Goal: Complete Application Form: Complete application form

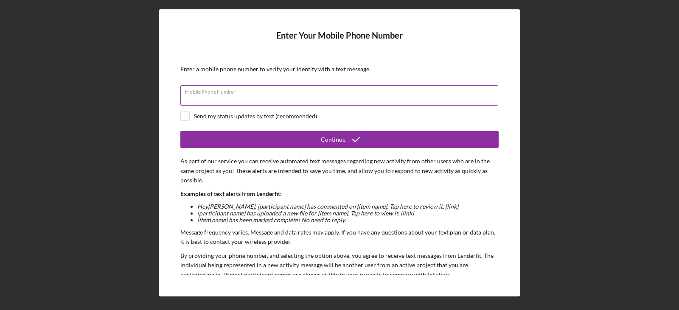
click at [281, 98] on input "Mobile Phone Number" at bounding box center [339, 95] width 318 height 20
type input "[PHONE_NUMBER]"
click at [327, 115] on div "Send my status updates by text (recommended)" at bounding box center [339, 116] width 318 height 9
checkbox input "true"
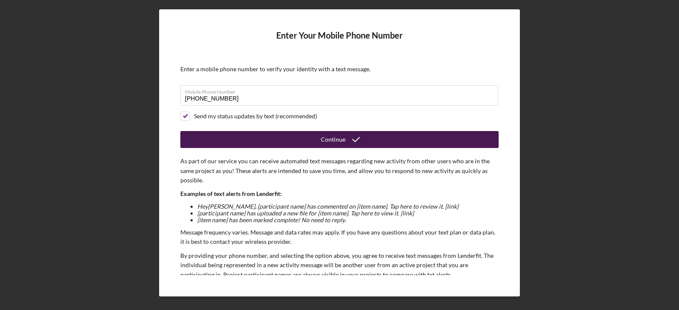
click at [282, 135] on button "Continue" at bounding box center [339, 139] width 318 height 17
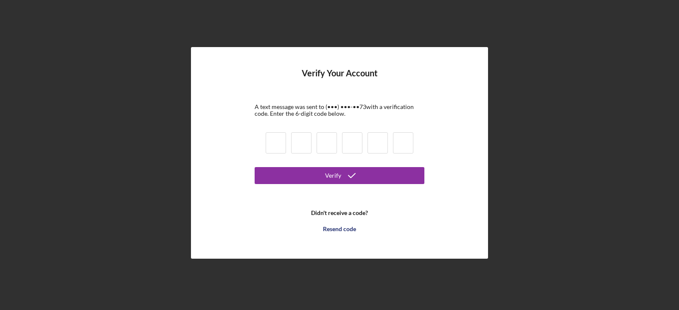
click at [276, 143] on input at bounding box center [276, 142] width 20 height 21
type input "7"
type input "0"
type input "4"
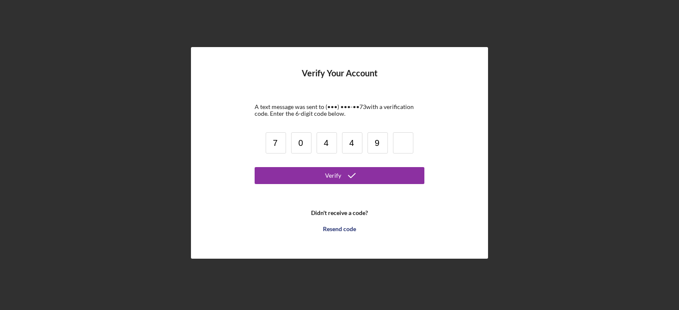
type input "9"
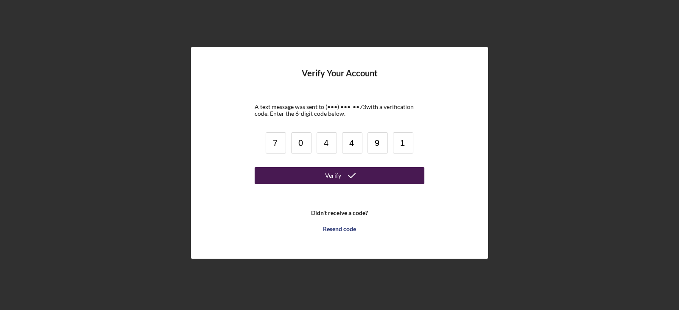
type input "1"
click at [311, 177] on button "Verify" at bounding box center [340, 175] width 170 height 17
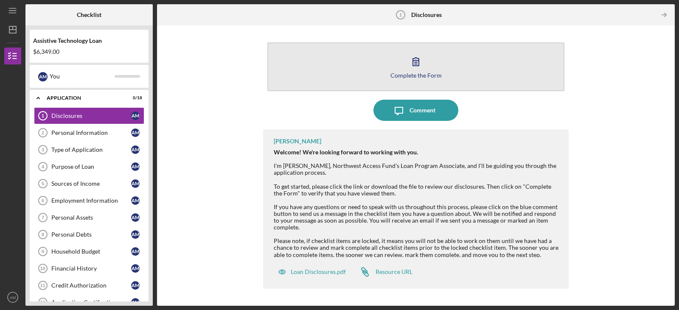
click at [407, 67] on icon "button" at bounding box center [415, 61] width 21 height 21
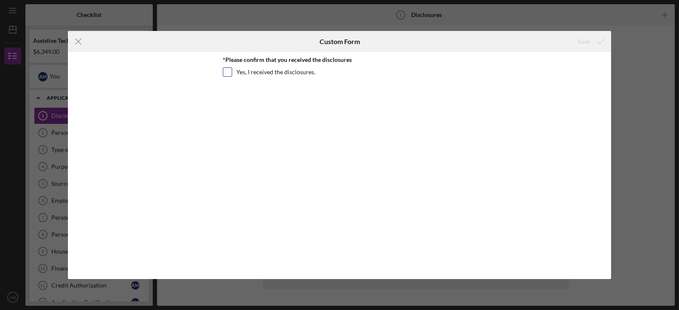
click at [286, 76] on label "Yes, I received the disclosures." at bounding box center [275, 72] width 79 height 8
click at [232, 76] on input "Yes, I received the disclosures." at bounding box center [227, 72] width 8 height 8
checkbox input "true"
click at [587, 39] on div "Save" at bounding box center [584, 41] width 12 height 17
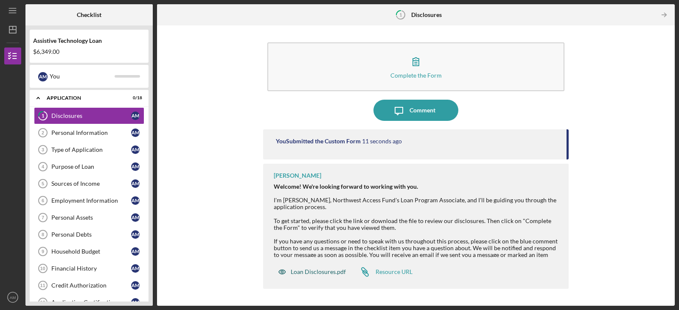
click at [323, 273] on div "Loan Disclosures.pdf" at bounding box center [318, 272] width 55 height 7
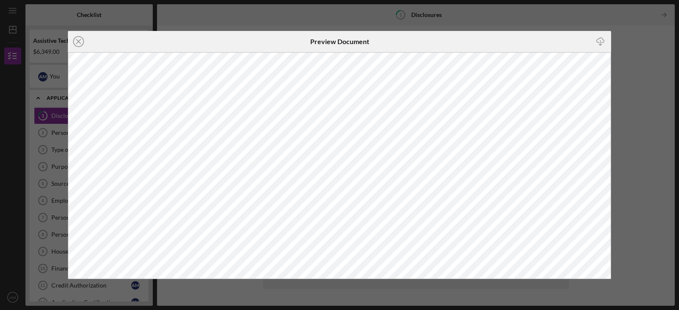
click at [622, 56] on div "Icon/Close Preview Document Icon/Download" at bounding box center [339, 155] width 679 height 310
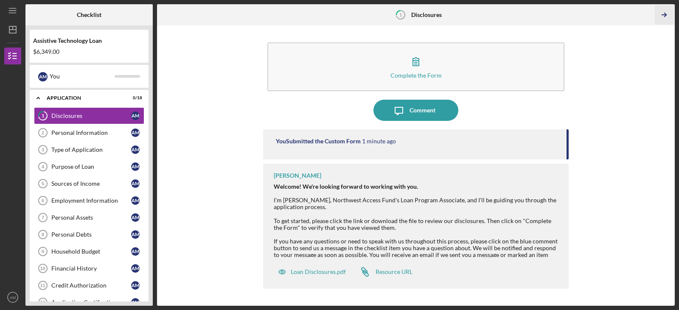
click at [663, 14] on icon "Icon/Table Pagination Arrow" at bounding box center [664, 15] width 19 height 19
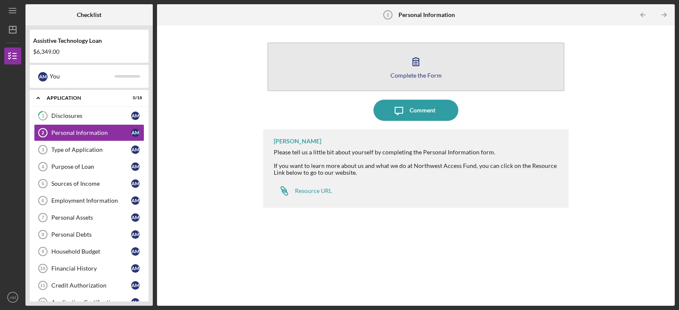
click at [408, 78] on div "Complete the Form" at bounding box center [415, 75] width 51 height 6
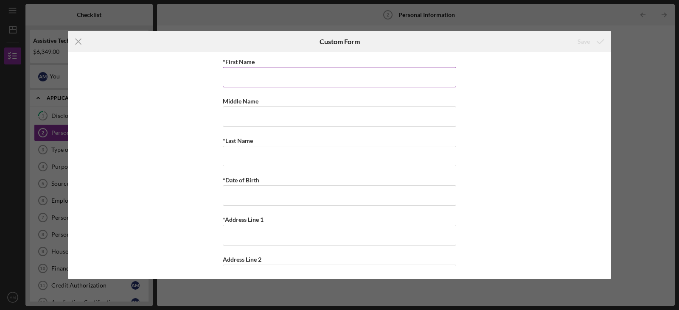
click at [377, 81] on input "*First Name" at bounding box center [339, 77] width 233 height 20
type input "[PERSON_NAME]"
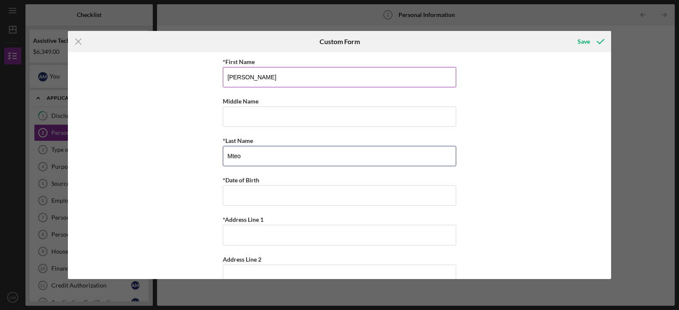
type input "Mteo"
type input "[DATE]"
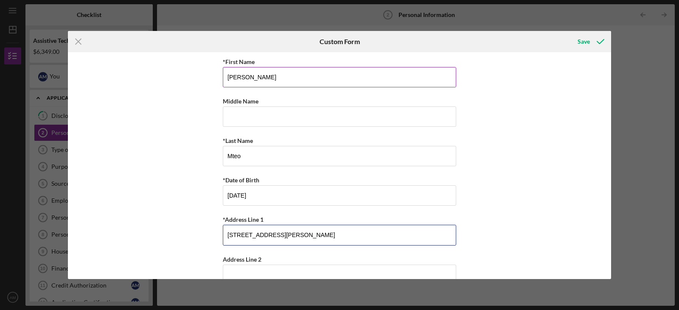
type input "[STREET_ADDRESS][PERSON_NAME]"
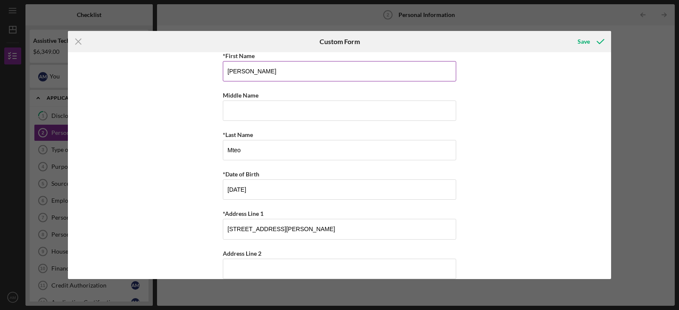
scroll to position [149, 0]
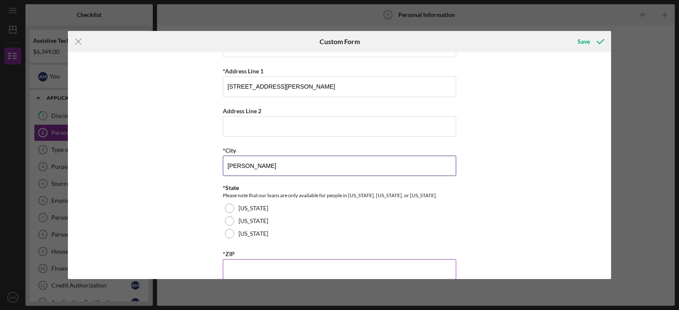
type input "[PERSON_NAME]"
click at [242, 271] on input "*ZIP" at bounding box center [339, 269] width 233 height 20
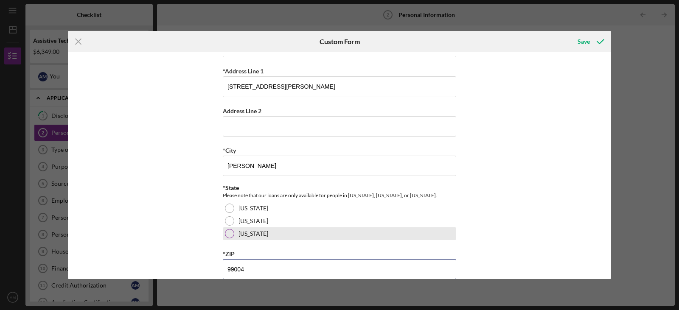
type input "99004"
click at [229, 237] on div at bounding box center [229, 233] width 9 height 9
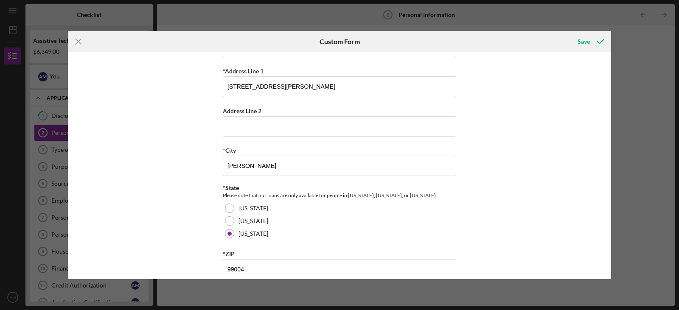
click at [599, 150] on div "*First Name [PERSON_NAME] Middle Name *Last Name Mteo *Date of Birth [DEMOGRAPH…" at bounding box center [339, 165] width 543 height 227
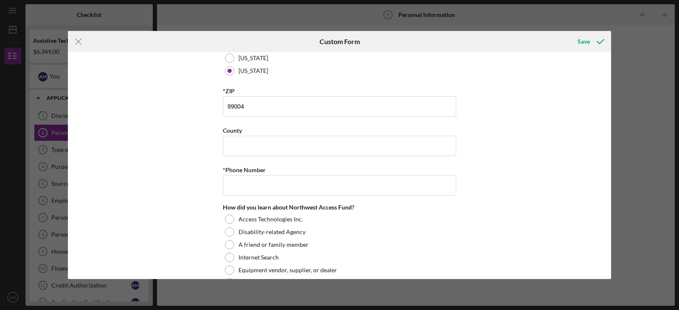
scroll to position [347, 0]
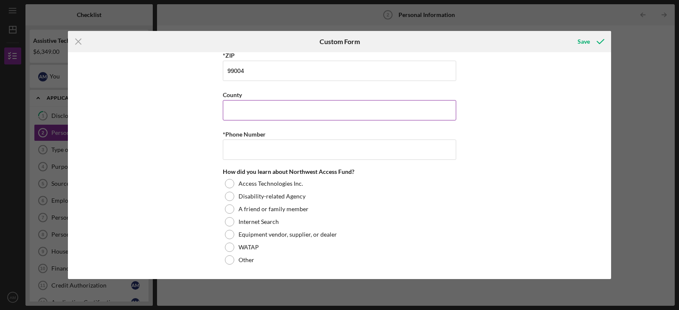
click at [356, 109] on input "County" at bounding box center [339, 110] width 233 height 20
type input "[GEOGRAPHIC_DATA]"
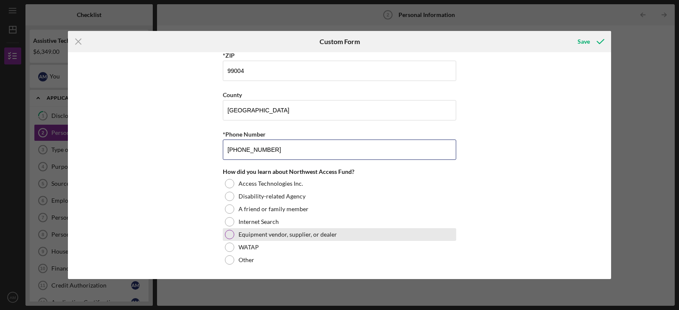
type input "[PHONE_NUMBER]"
click at [230, 233] on div at bounding box center [229, 234] width 9 height 9
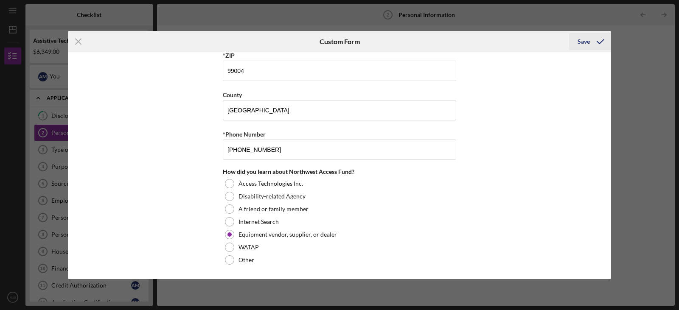
click at [595, 43] on icon "submit" at bounding box center [600, 41] width 21 height 21
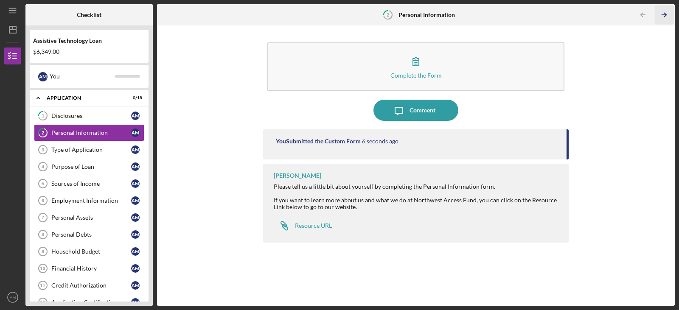
click at [666, 15] on polyline "button" at bounding box center [665, 15] width 2 height 4
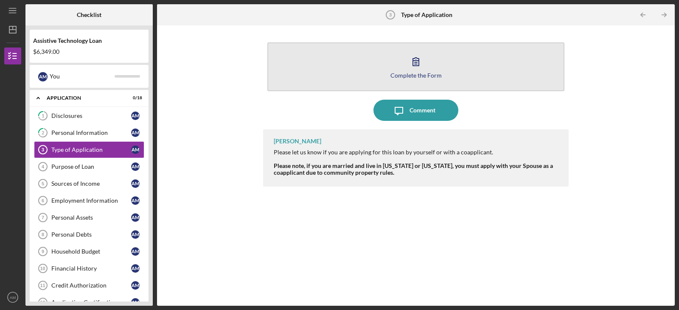
click at [401, 64] on button "Complete the Form Form" at bounding box center [415, 66] width 297 height 49
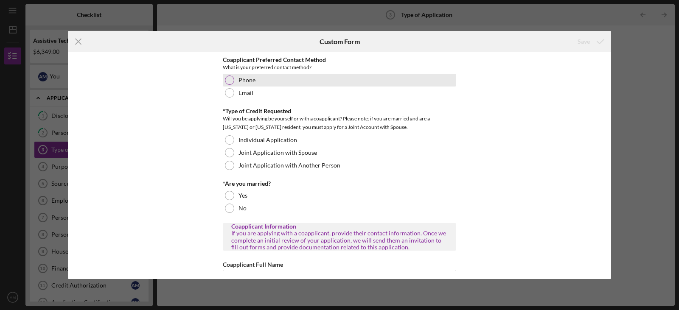
click at [244, 79] on label "Phone" at bounding box center [247, 80] width 17 height 7
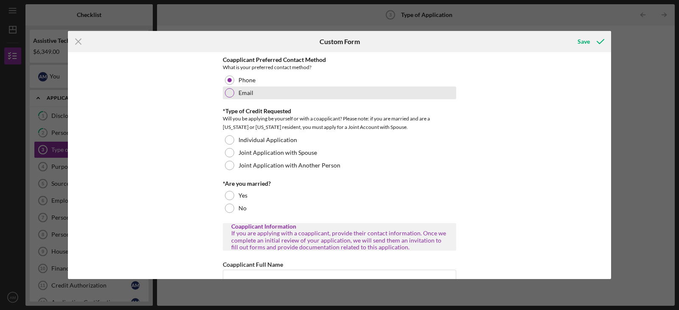
click at [233, 90] on div "Email" at bounding box center [339, 93] width 233 height 13
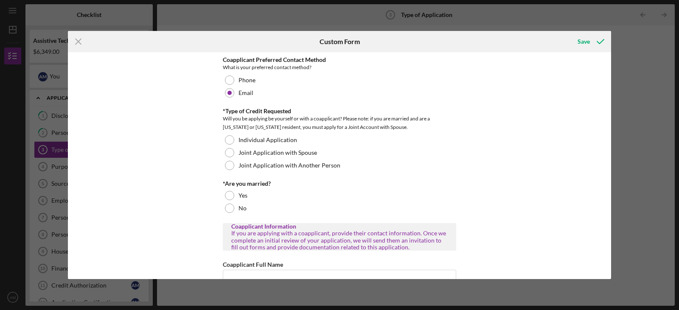
click at [208, 141] on div "Coapplicant Preferred Contact Method What is your preferred contact method? Pho…" at bounding box center [339, 165] width 543 height 227
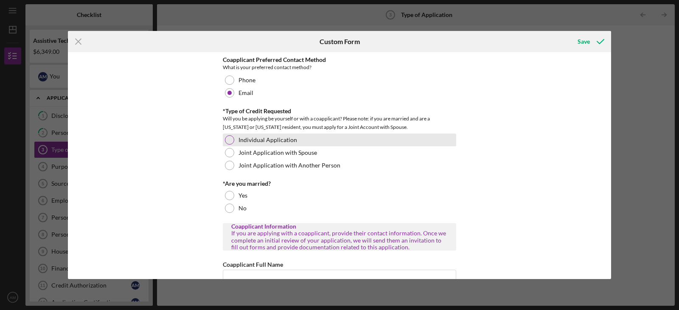
click at [232, 139] on div at bounding box center [229, 139] width 9 height 9
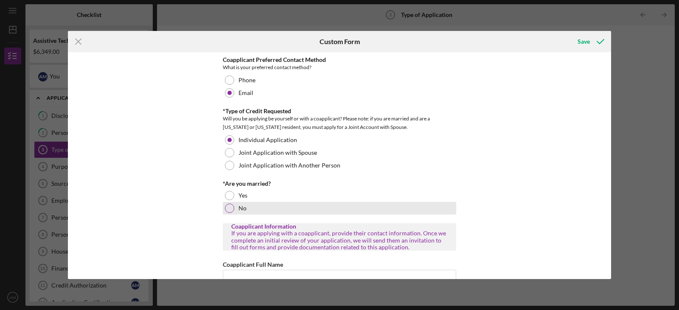
click at [229, 211] on div at bounding box center [229, 208] width 9 height 9
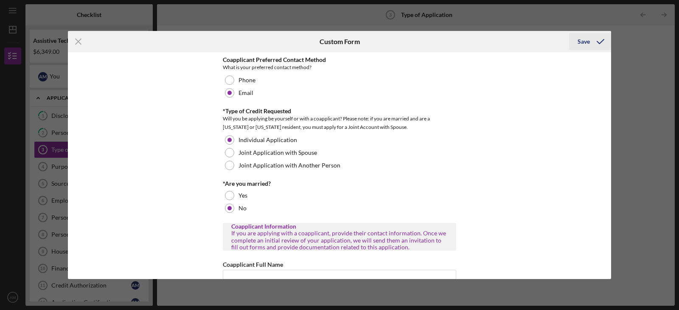
click at [590, 38] on icon "submit" at bounding box center [600, 41] width 21 height 21
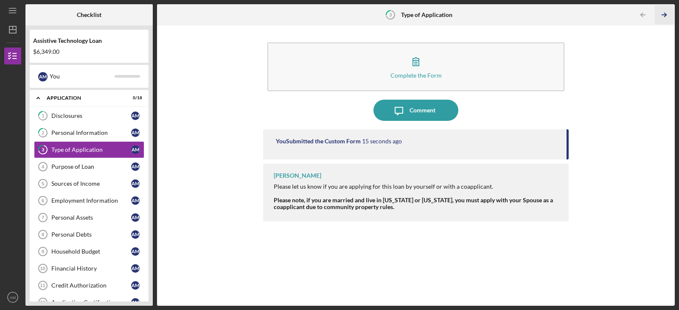
click at [669, 15] on icon "Icon/Table Pagination Arrow" at bounding box center [664, 15] width 19 height 19
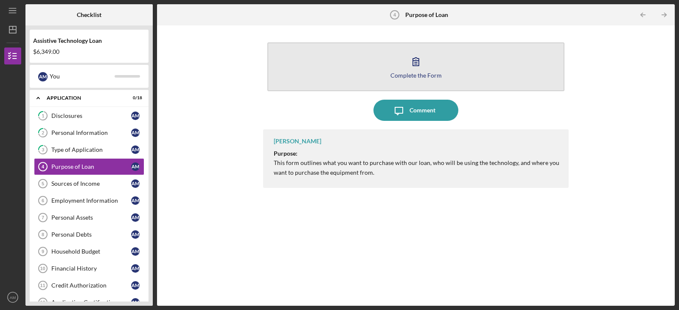
click at [406, 61] on icon "button" at bounding box center [415, 61] width 21 height 21
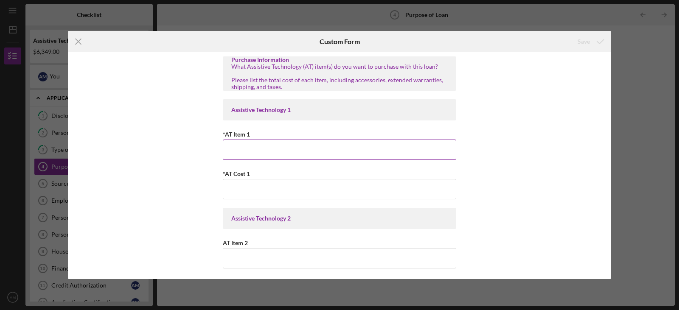
click at [275, 153] on input "*AT Item 1" at bounding box center [339, 150] width 233 height 20
type input "Vehicle Wheelchair Lift"
type input "$6,349.00"
click at [515, 169] on div "Purchase Information What Assistive Technology (AT) item(s) do you want to purc…" at bounding box center [339, 165] width 543 height 227
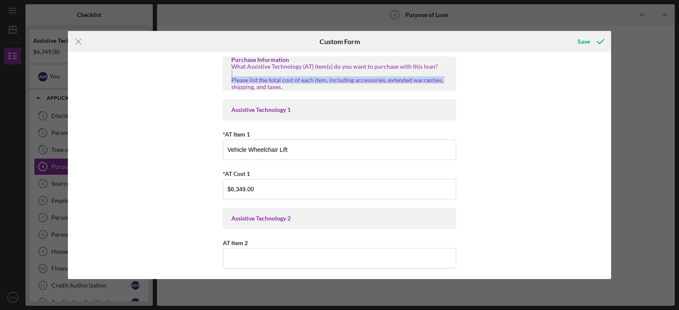
click at [606, 74] on div "Purchase Information What Assistive Technology (AT) item(s) do you want to purc…" at bounding box center [339, 165] width 543 height 227
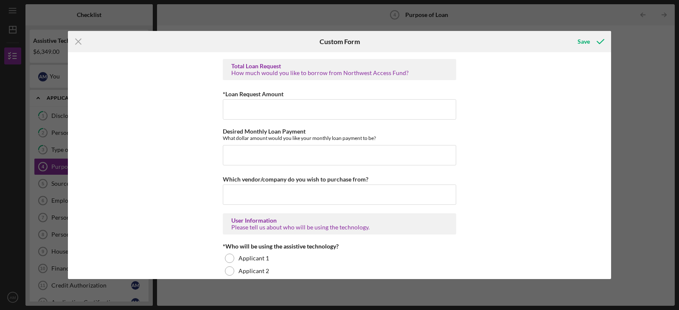
scroll to position [513, 0]
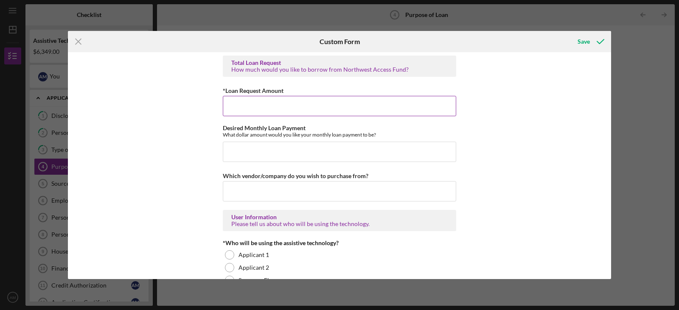
click at [413, 101] on input "*Loan Request Amount" at bounding box center [339, 106] width 233 height 20
type input "$6,349.00"
click at [561, 180] on div "Purchase Information What Assistive Technology (AT) item(s) do you want to purc…" at bounding box center [339, 165] width 543 height 227
click at [379, 152] on input "Desired Monthly Loan Payment" at bounding box center [339, 152] width 233 height 20
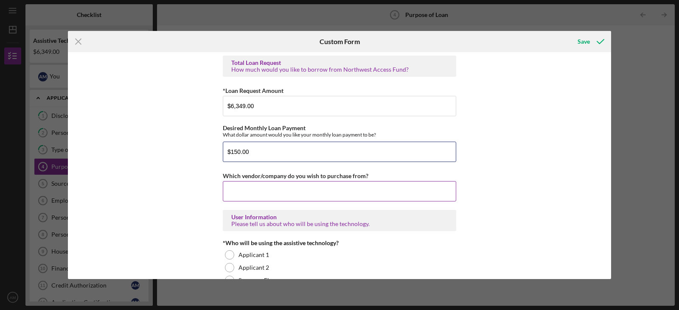
type input "$150.00"
click at [413, 188] on input "Which vendor/company do you wish to purchase from?" at bounding box center [339, 191] width 233 height 20
type input "Goldenwest Mobility"
click at [528, 222] on div "Purchase Information What Assistive Technology (AT) item(s) do you want to purc…" at bounding box center [339, 165] width 543 height 227
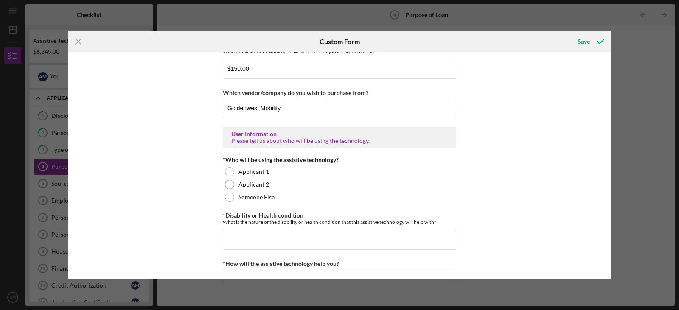
scroll to position [620, 0]
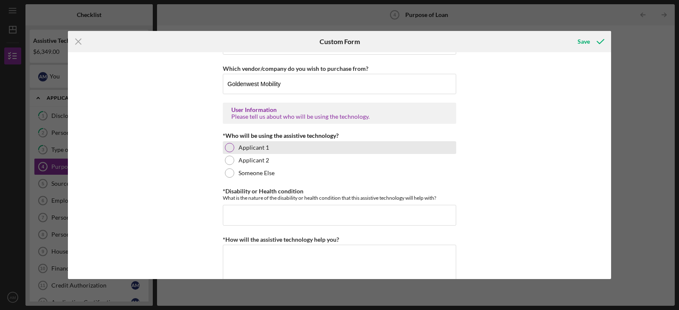
click at [252, 147] on label "Applicant 1" at bounding box center [254, 147] width 31 height 7
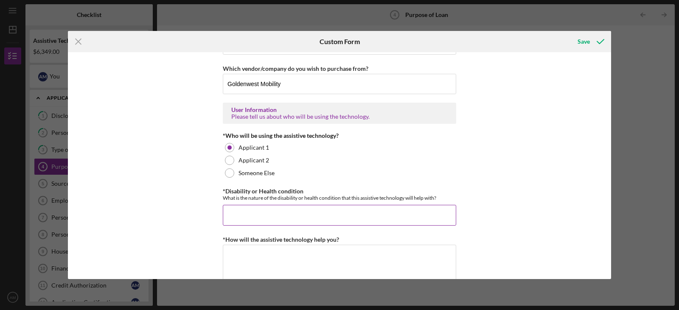
click at [255, 213] on input "*Disability or Health condition" at bounding box center [339, 215] width 233 height 20
type input "Double Amputee"
click at [248, 253] on textarea "*How will the assistive technology help you?" at bounding box center [339, 265] width 233 height 41
click at [609, 195] on div "Icon/Menu Close Custom Form Save Purchase Information What Assistive Technology…" at bounding box center [339, 155] width 679 height 310
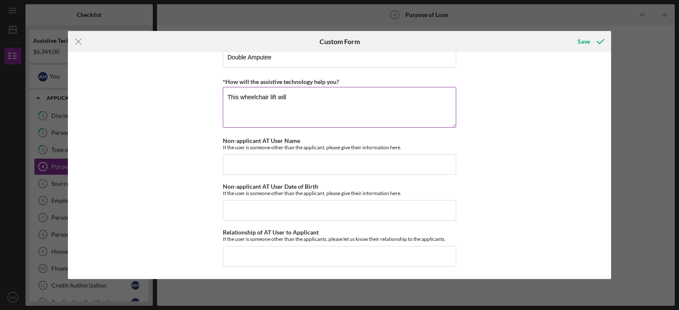
click at [431, 91] on textarea "This wheelchair lift will" at bounding box center [339, 107] width 233 height 41
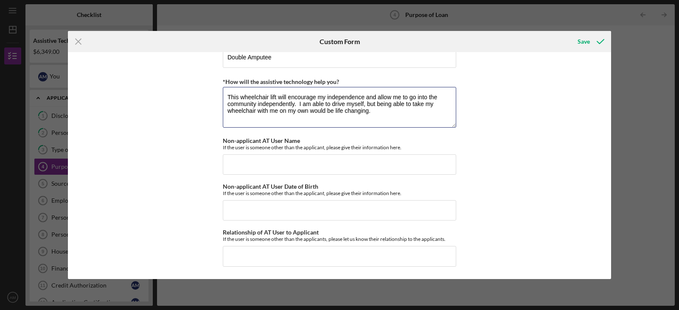
type textarea "This wheelchair lift will encourage my independence and allow me to go into the…"
click at [502, 149] on div "Purchase Information What Assistive Technology (AT) item(s) do you want to purc…" at bounding box center [339, 165] width 543 height 227
click at [585, 41] on div "Save" at bounding box center [584, 41] width 12 height 17
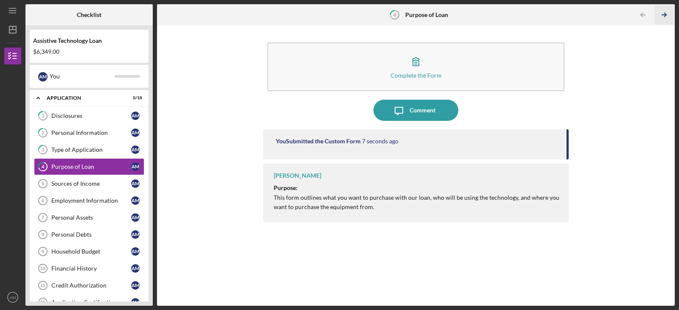
click at [662, 11] on icon "Icon/Table Pagination Arrow" at bounding box center [664, 15] width 19 height 19
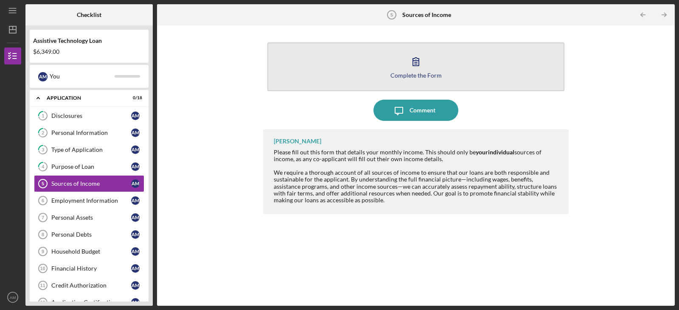
click at [409, 62] on icon "button" at bounding box center [415, 61] width 21 height 21
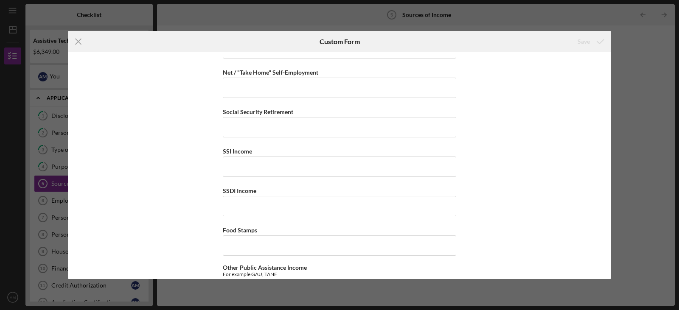
scroll to position [63, 0]
click at [258, 208] on input "SSDI Income" at bounding box center [339, 208] width 233 height 20
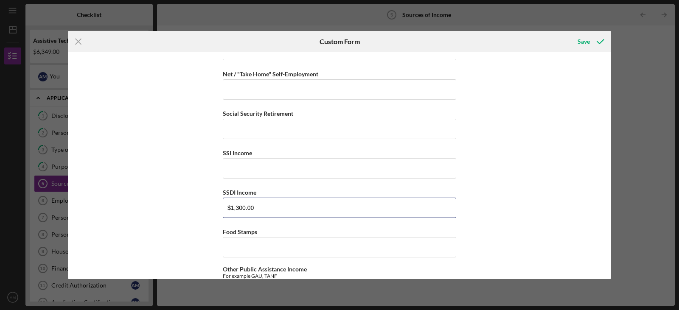
type input "$1,300.00"
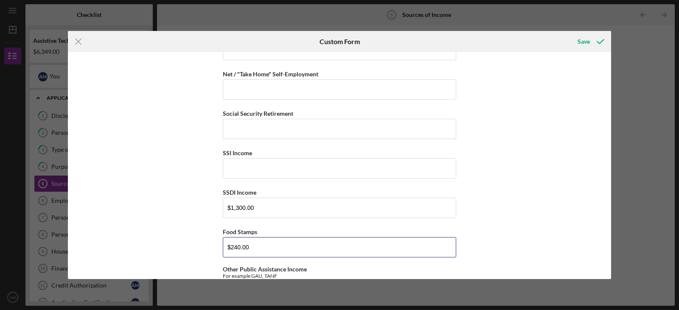
type input "$240.00"
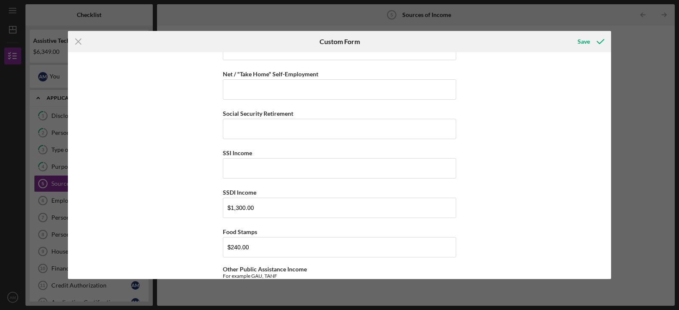
click at [202, 178] on div "Sources of Income Please tell us the monthly amount of income you receive by so…" at bounding box center [339, 165] width 543 height 227
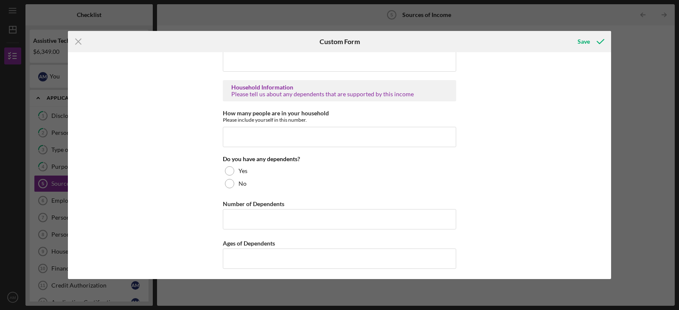
scroll to position [495, 0]
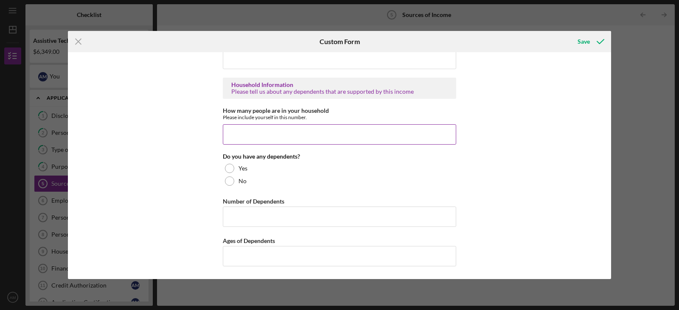
click at [258, 135] on input "How many people are in your household" at bounding box center [339, 134] width 233 height 20
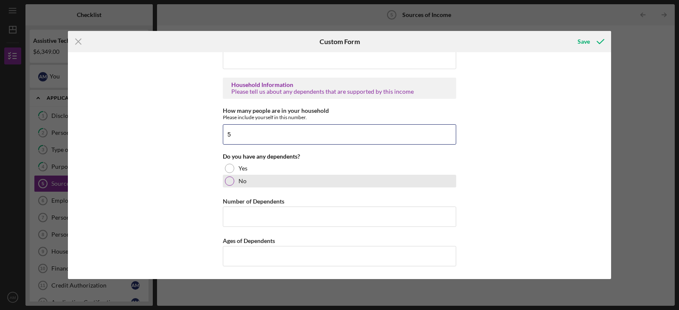
type input "5"
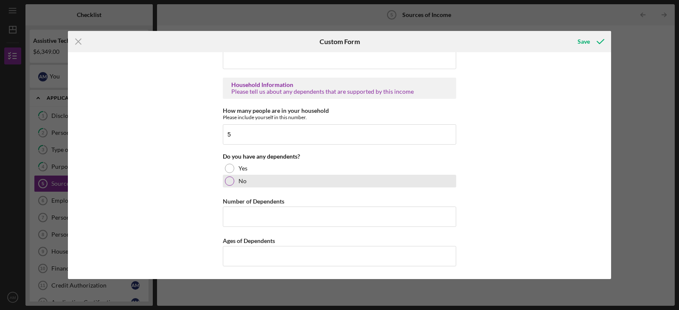
click at [227, 183] on div at bounding box center [229, 181] width 9 height 9
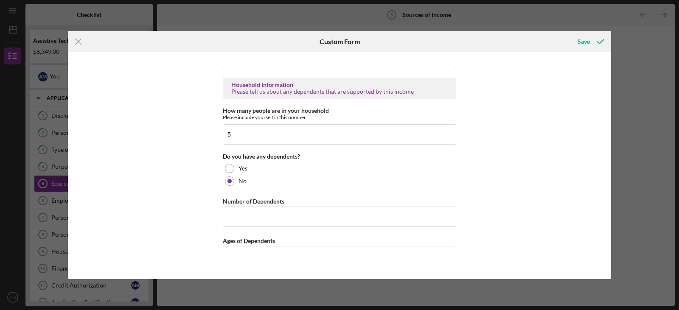
click at [545, 153] on div "Sources of Income Please tell us the monthly amount of income you receive by so…" at bounding box center [339, 165] width 543 height 227
click at [598, 45] on icon "submit" at bounding box center [600, 41] width 21 height 21
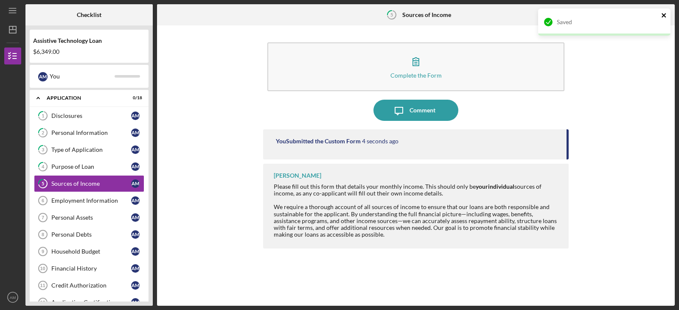
click at [666, 12] on icon "close" at bounding box center [664, 15] width 6 height 7
click at [666, 12] on div "Saved" at bounding box center [604, 25] width 136 height 37
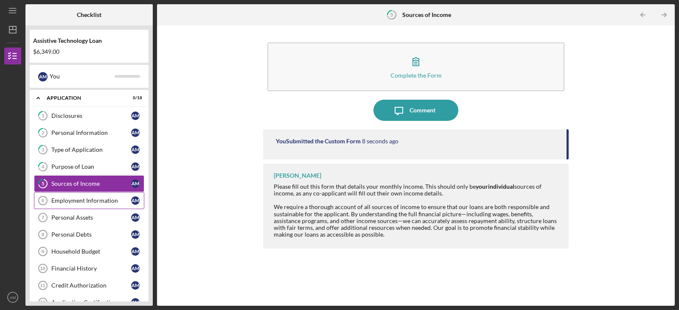
click at [63, 201] on div "Employment Information" at bounding box center [91, 200] width 80 height 7
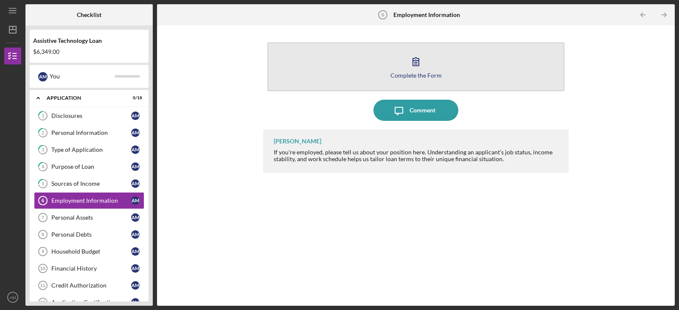
click at [396, 84] on button "Complete the Form Form" at bounding box center [415, 66] width 297 height 49
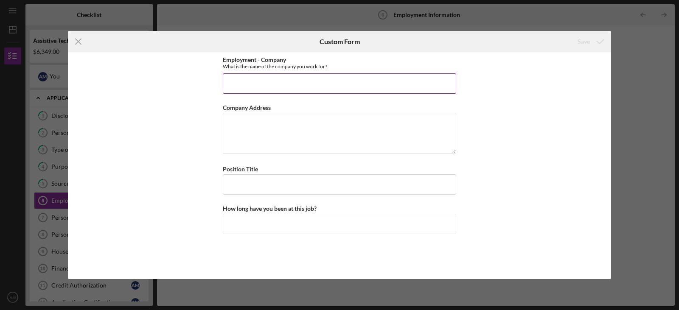
click at [360, 83] on input "Employment - Company" at bounding box center [339, 83] width 233 height 20
type input "N/A"
paste textarea "N/A"
type textarea "N/A"
paste input "N/A"
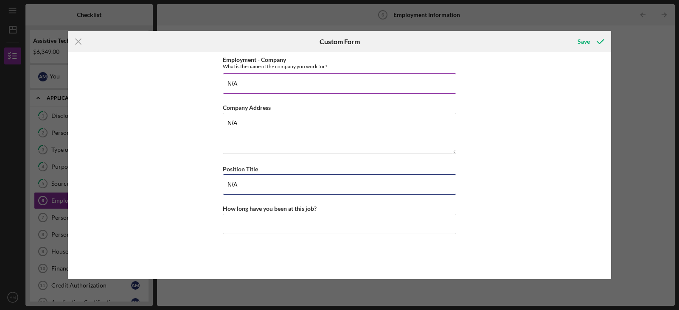
type input "N/A"
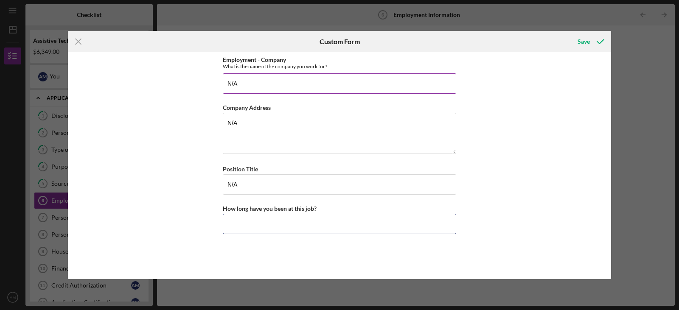
paste input "N/A"
type input "N/A"
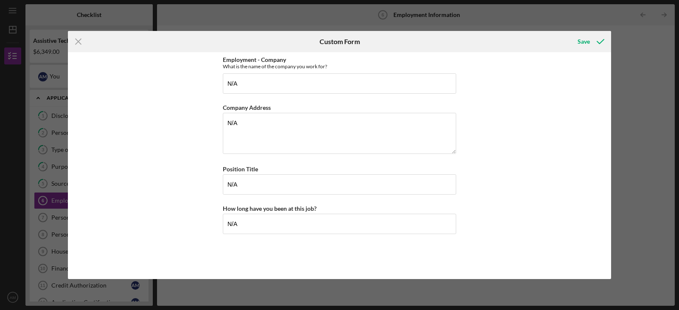
click at [496, 115] on div "Employment - Company What is the name of the company you work for? N/A Company …" at bounding box center [339, 165] width 543 height 227
click at [592, 46] on icon "submit" at bounding box center [600, 41] width 21 height 21
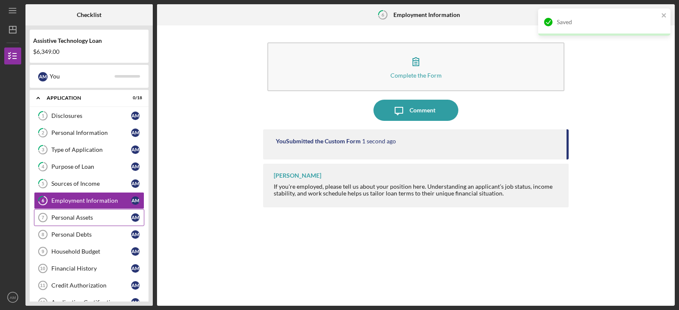
click at [73, 222] on link "Personal Assets 7 Personal Assets A M" at bounding box center [89, 217] width 110 height 17
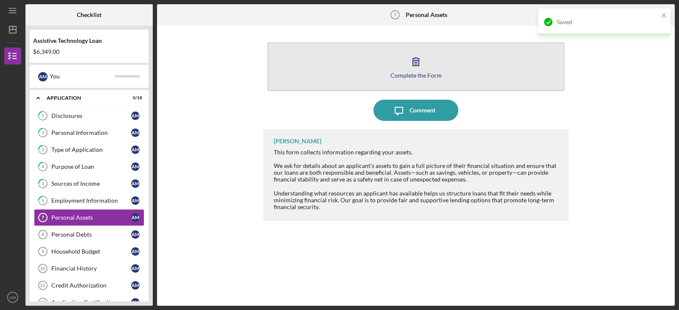
click at [419, 79] on button "Complete the Form Form" at bounding box center [415, 66] width 297 height 49
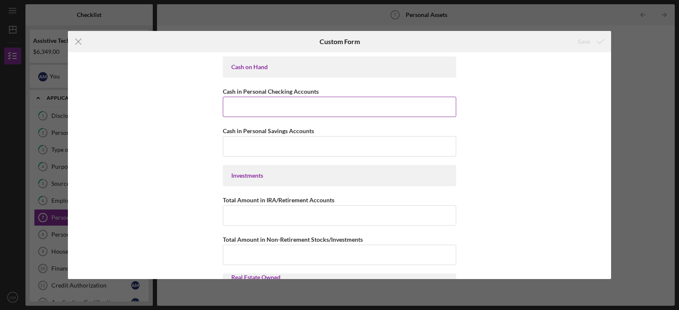
click at [324, 108] on input "Cash in Personal Checking Accounts" at bounding box center [339, 107] width 233 height 20
type input "$200.00"
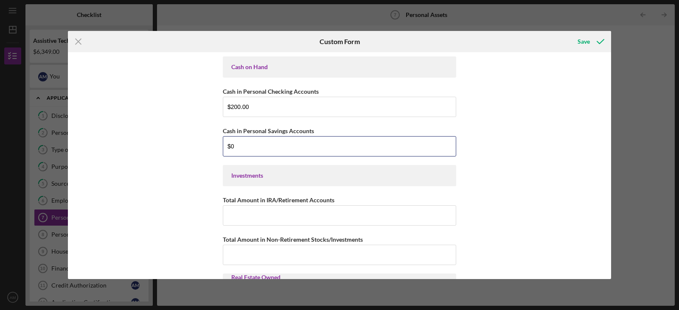
type input "$0"
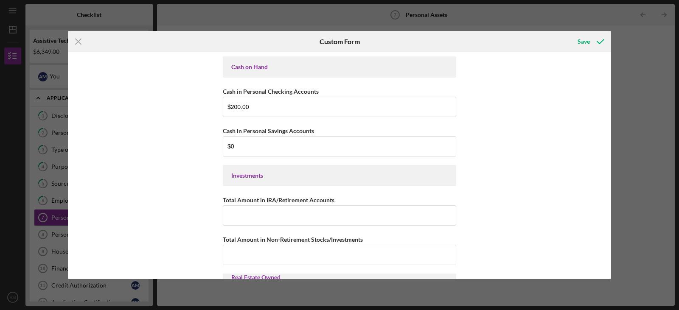
click at [504, 144] on div "Cash on Hand Cash in Personal Checking Accounts $200.00 Cash in Personal Saving…" at bounding box center [339, 165] width 543 height 227
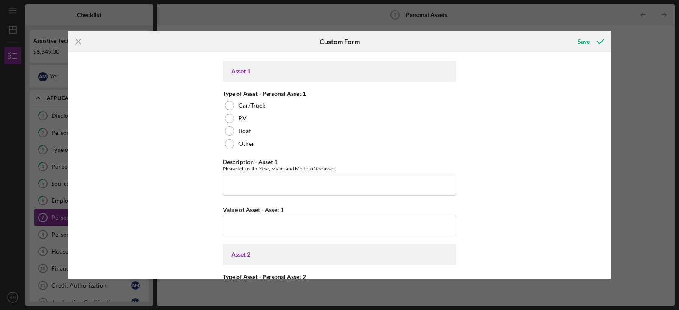
scroll to position [467, 0]
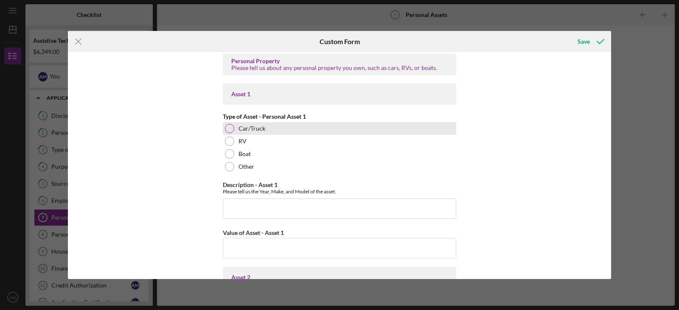
click at [254, 129] on label "Car/Truck" at bounding box center [252, 128] width 27 height 7
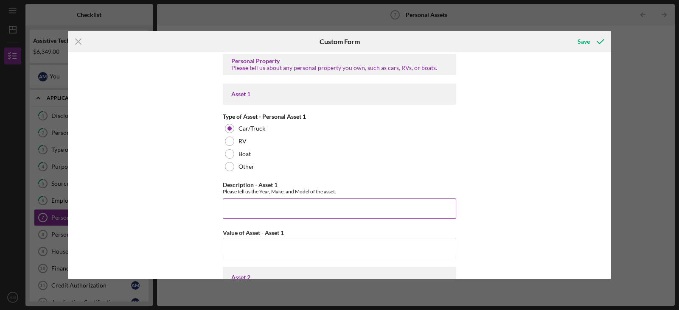
click at [260, 208] on input "Description - Asset 1" at bounding box center [339, 209] width 233 height 20
type input "2004 Ford Explorer"
click at [369, 250] on input "Value of Asset - Asset 1" at bounding box center [339, 248] width 233 height 20
type input "$4,500.00"
click at [469, 235] on div "Cash on Hand Cash in Personal Checking Accounts $200.00 Cash in Personal Saving…" at bounding box center [339, 165] width 543 height 227
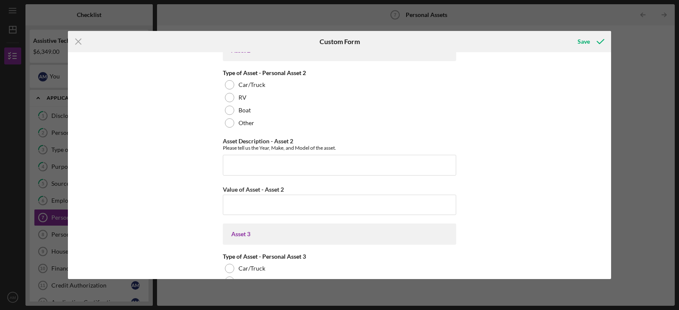
scroll to position [700, 0]
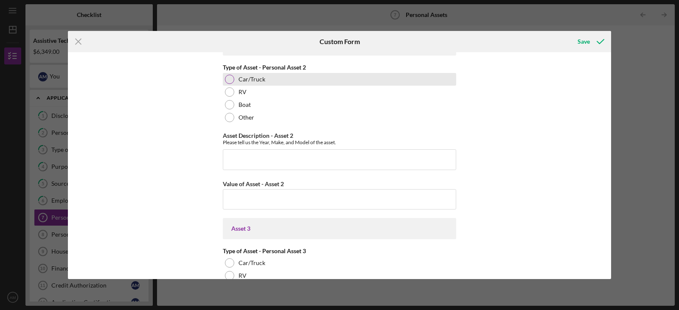
click at [239, 77] on label "Car/Truck" at bounding box center [252, 79] width 27 height 7
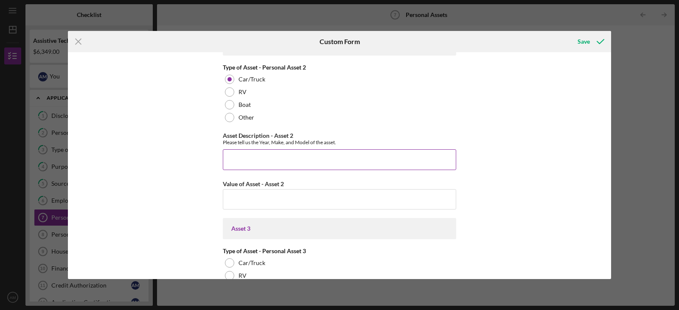
click at [280, 163] on input "Asset Description - Asset 2" at bounding box center [339, 159] width 233 height 20
type input "1999 Ford Expedition"
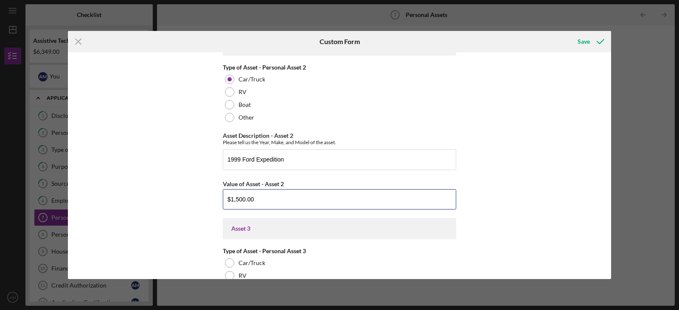
type input "$1,500.00"
click at [534, 196] on div "Cash on Hand Cash in Personal Checking Accounts $200.00 Cash in Personal Saving…" at bounding box center [339, 165] width 543 height 227
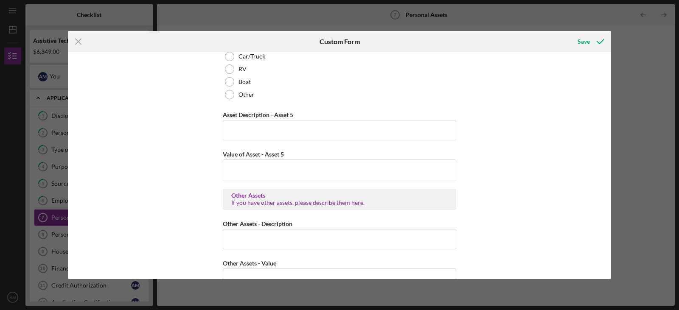
scroll to position [1289, 0]
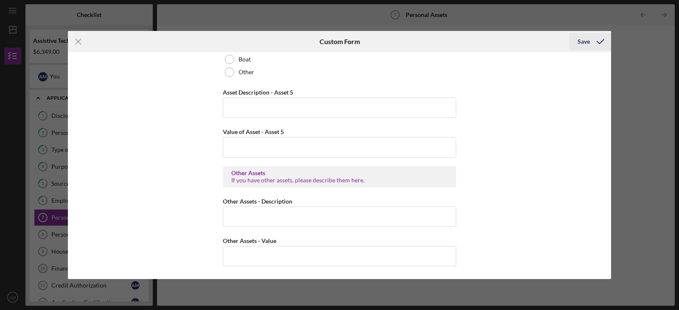
click at [596, 43] on icon "submit" at bounding box center [600, 41] width 21 height 21
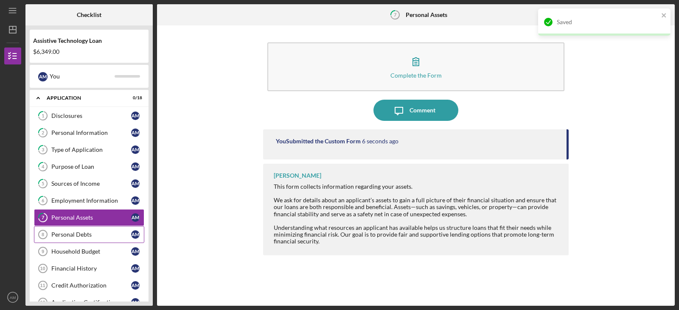
click at [89, 239] on link "Personal Debts 8 Personal Debts A M" at bounding box center [89, 234] width 110 height 17
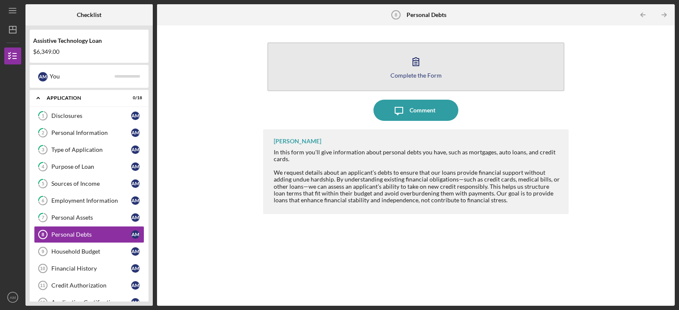
click at [410, 56] on icon "button" at bounding box center [415, 61] width 21 height 21
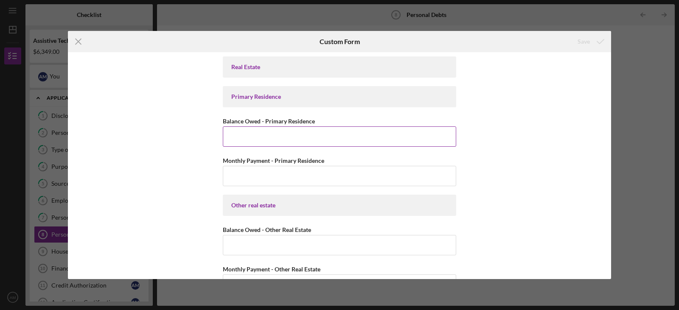
click at [308, 138] on input "Balance Owed - Primary Residence" at bounding box center [339, 136] width 233 height 20
paste input
click at [376, 167] on input "Monthly Payment - Primary Residence" at bounding box center [339, 176] width 233 height 20
click at [361, 141] on input "Balance Owed - Primary Residence" at bounding box center [339, 136] width 233 height 20
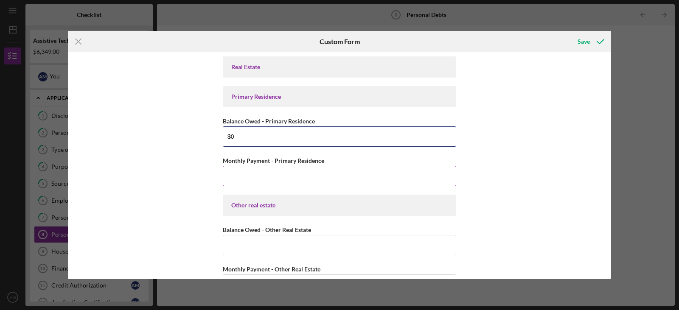
type input "$0"
click at [342, 174] on input "Monthly Payment - Primary Residence" at bounding box center [339, 176] width 233 height 20
type input "$500.00"
click at [502, 213] on div "Real Estate Primary Residence Balance Owed - Primary Residence $0 Monthly Payme…" at bounding box center [339, 165] width 543 height 227
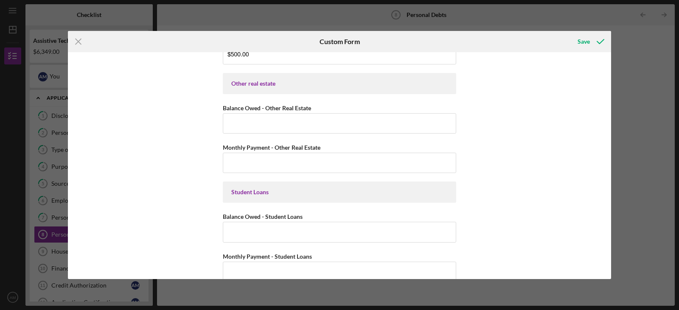
scroll to position [126, 0]
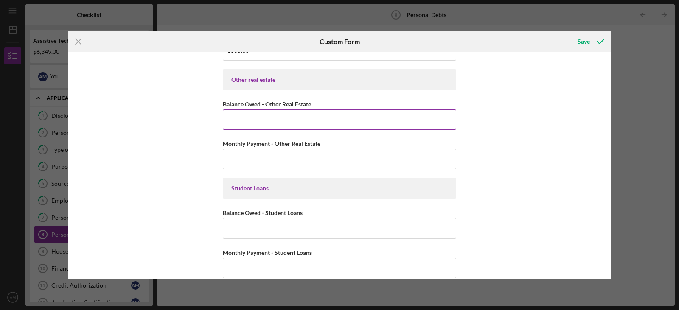
click at [445, 115] on input "Balance Owed - Other Real Estate" at bounding box center [339, 119] width 233 height 20
type input "$0"
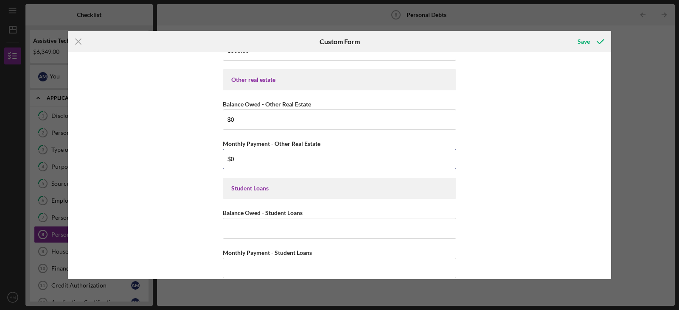
type input "$0"
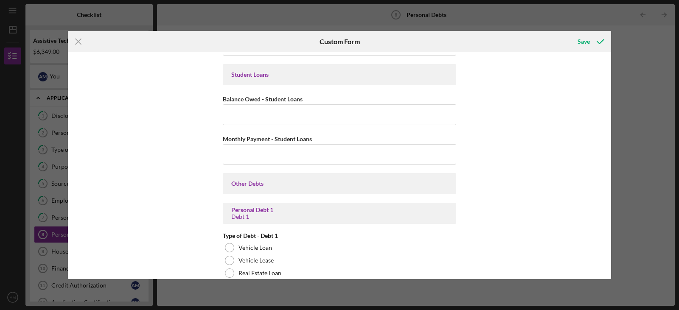
scroll to position [243, 0]
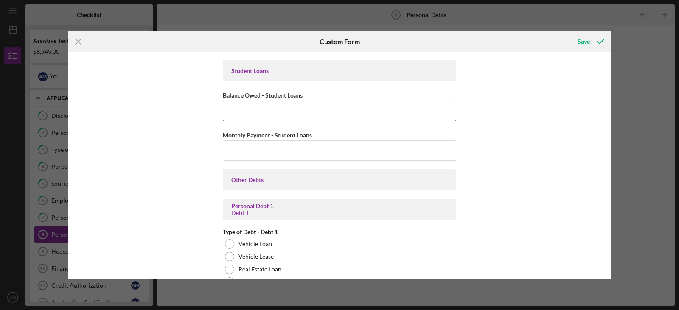
click at [387, 114] on input "Balance Owed - Student Loans" at bounding box center [339, 111] width 233 height 20
type input "$0"
click at [554, 160] on div "Real Estate Primary Residence Balance Owed - Primary Residence $0 Monthly Payme…" at bounding box center [339, 165] width 543 height 227
drag, startPoint x: 608, startPoint y: 93, endPoint x: 608, endPoint y: 87, distance: 6.8
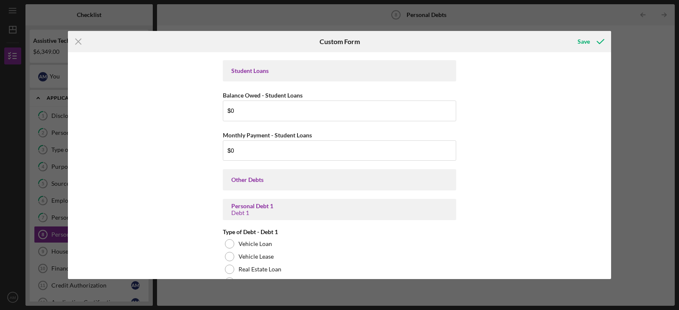
click at [608, 87] on div "Real Estate Primary Residence Balance Owed - Primary Residence $0 Monthly Payme…" at bounding box center [339, 165] width 543 height 227
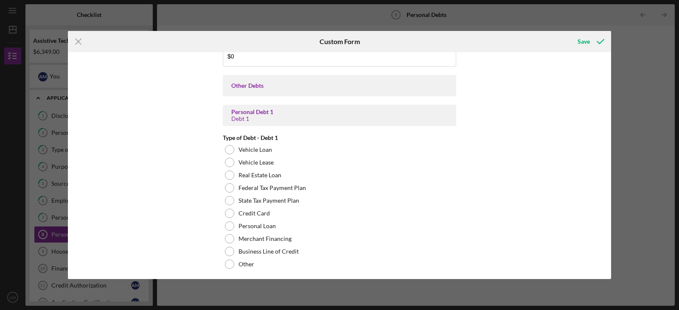
scroll to position [369, 0]
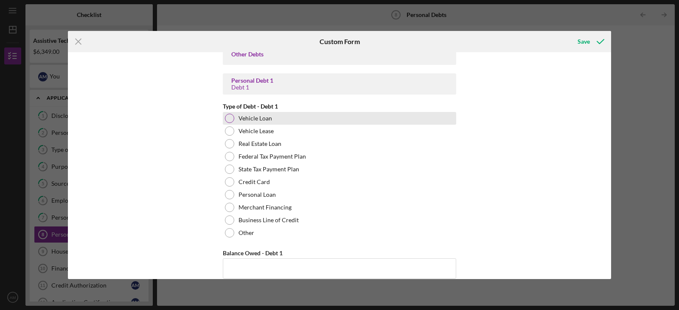
click at [227, 120] on div at bounding box center [229, 118] width 9 height 9
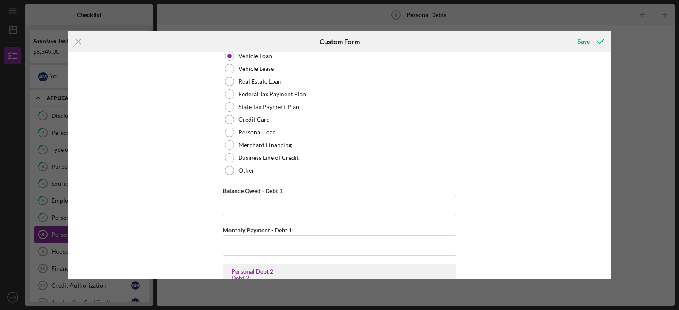
scroll to position [455, 0]
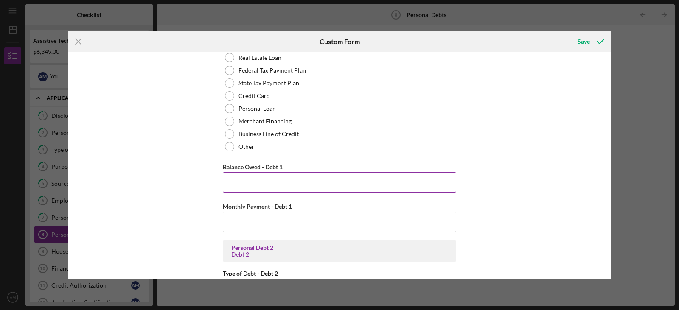
click at [406, 182] on input "Balance Owed - Debt 1" at bounding box center [339, 182] width 233 height 20
type input "$3,000.00"
type input "$250.00"
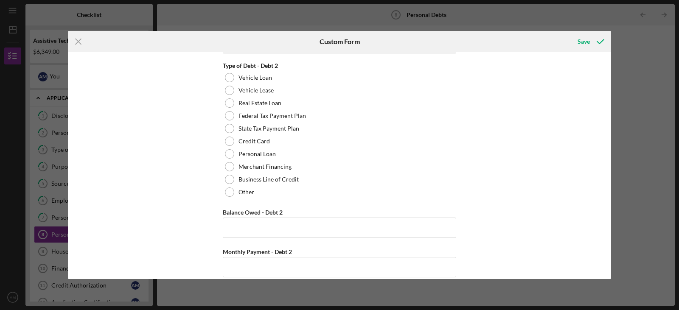
scroll to position [667, 0]
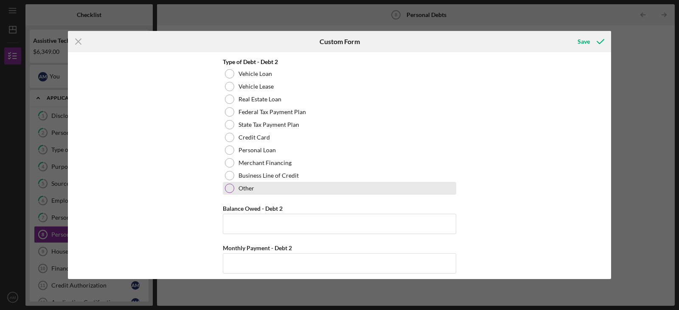
click at [245, 188] on label "Other" at bounding box center [247, 188] width 16 height 7
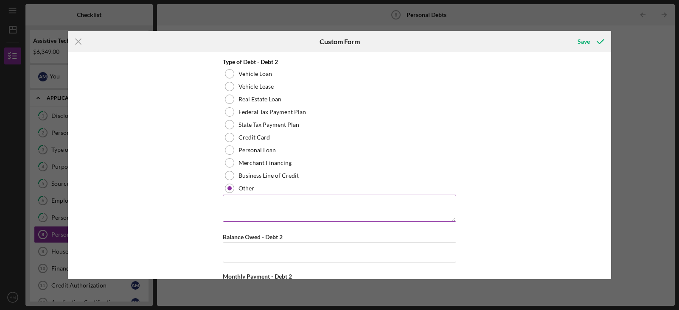
click at [255, 204] on textarea at bounding box center [339, 208] width 233 height 27
click at [258, 201] on textarea at bounding box center [339, 208] width 233 height 27
type textarea "Furniture Loan"
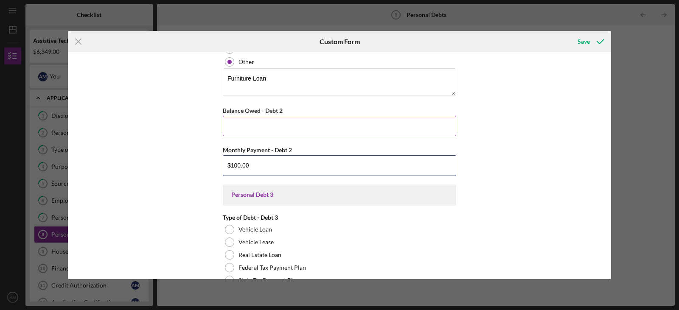
type input "$100.00"
click at [289, 129] on input "Balance Owed - Debt 2" at bounding box center [339, 126] width 233 height 20
type input "$1,200.00"
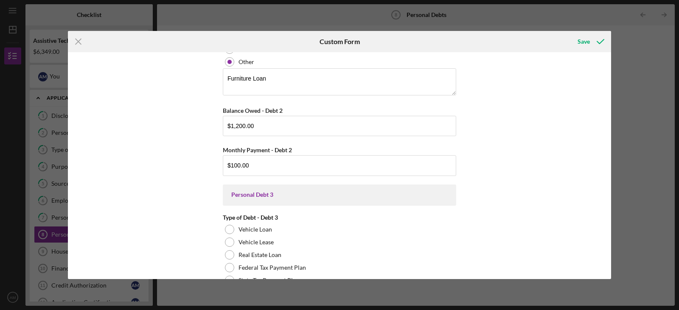
click at [484, 190] on div "Real Estate Primary Residence Balance Owed - Primary Residence $0 Monthly Payme…" at bounding box center [339, 165] width 543 height 227
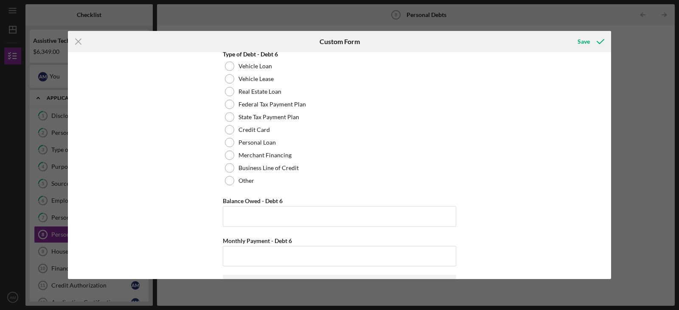
scroll to position [1899, 0]
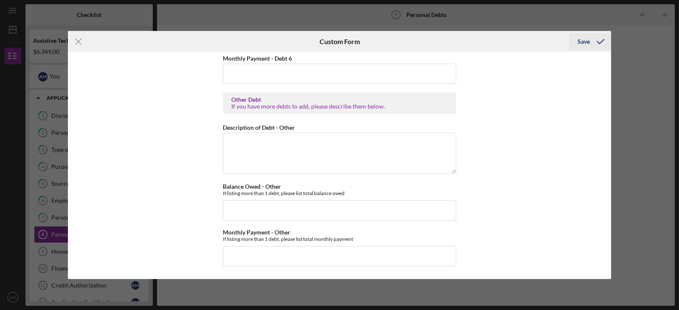
click at [594, 41] on icon "submit" at bounding box center [600, 41] width 21 height 21
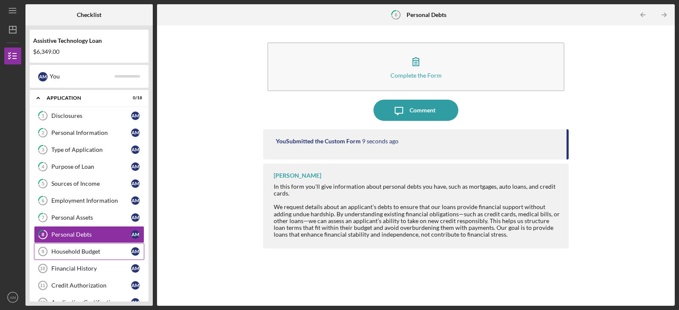
click at [78, 250] on div "Household Budget" at bounding box center [91, 251] width 80 height 7
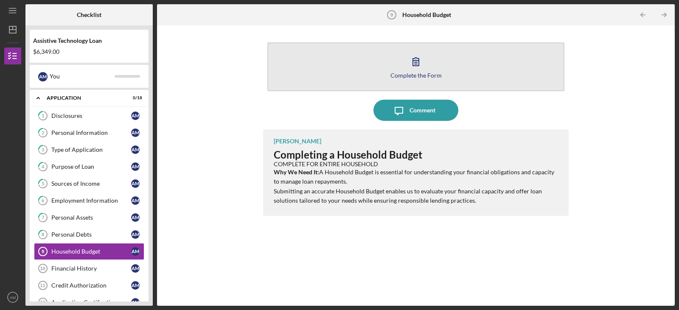
click at [424, 56] on icon "button" at bounding box center [415, 61] width 21 height 21
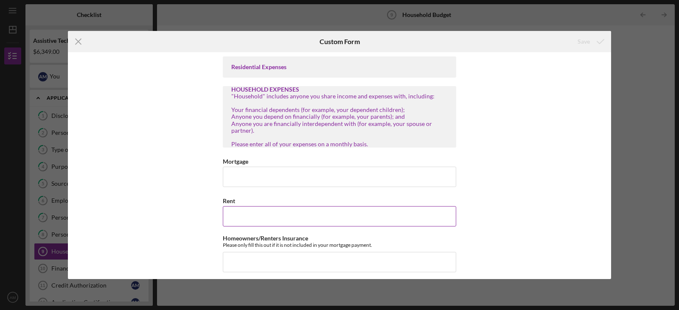
click at [326, 213] on input "Rent" at bounding box center [339, 216] width 233 height 20
type input "$500.00"
drag, startPoint x: 612, startPoint y: 68, endPoint x: 609, endPoint y: 60, distance: 8.5
click at [609, 60] on div "Icon/Menu Close Custom Form Save Residential Expenses HOUSEHOLD EXPENSES "House…" at bounding box center [339, 155] width 679 height 310
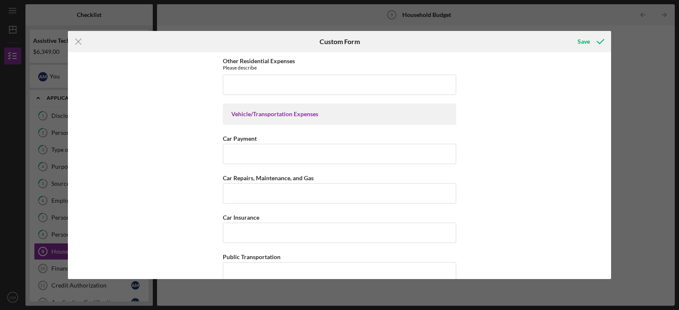
scroll to position [413, 0]
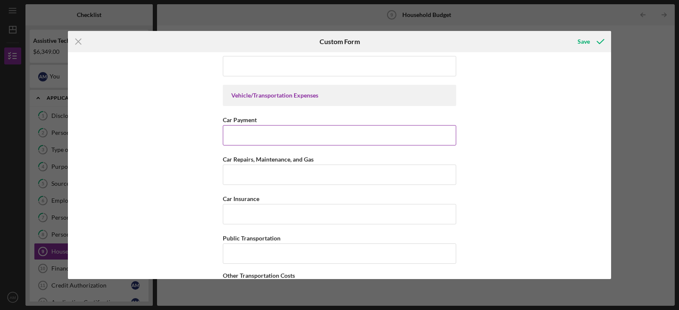
click at [398, 134] on input "Car Payment" at bounding box center [339, 135] width 233 height 20
type input "$250.00"
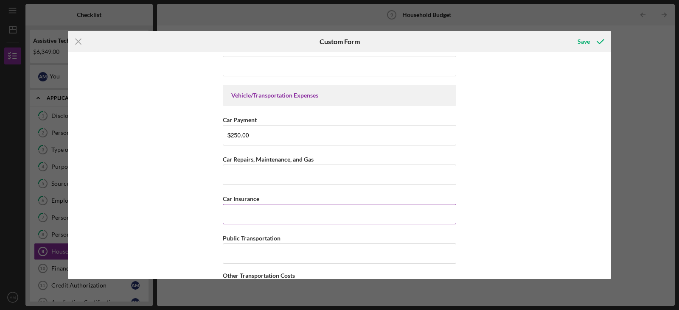
click at [394, 215] on input "Car Insurance" at bounding box center [339, 214] width 233 height 20
type input "$120.00"
click at [401, 177] on input "Car Repairs, Maintenance, and Gas" at bounding box center [339, 175] width 233 height 20
type input "$10.00"
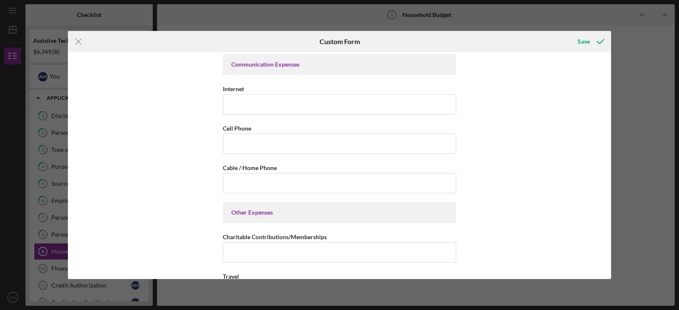
scroll to position [1555, 0]
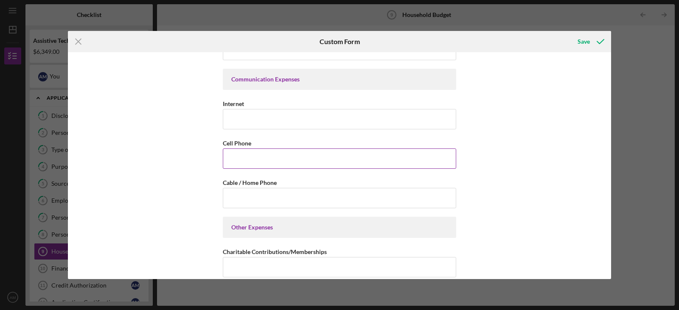
click at [399, 160] on input "Cell Phone" at bounding box center [339, 159] width 233 height 20
type input "$120.00"
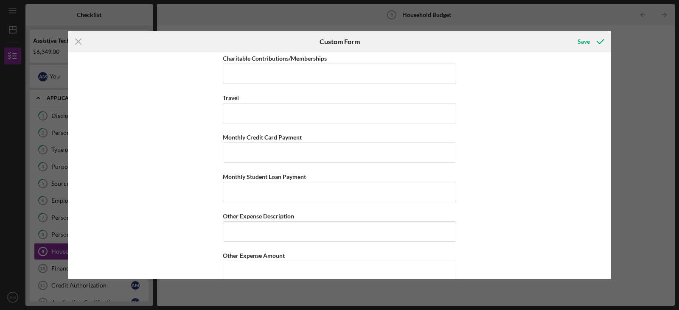
scroll to position [1763, 0]
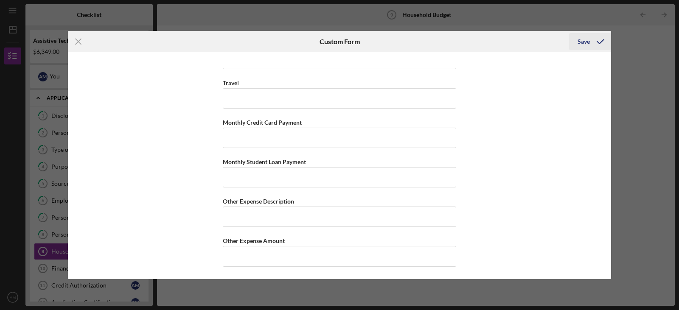
click at [586, 44] on div "Save" at bounding box center [584, 41] width 12 height 17
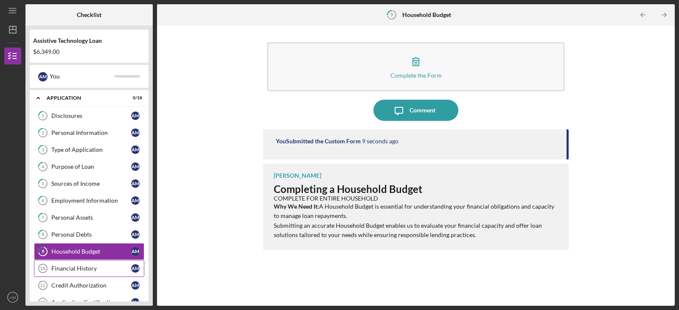
click at [84, 267] on div "Financial History" at bounding box center [91, 268] width 80 height 7
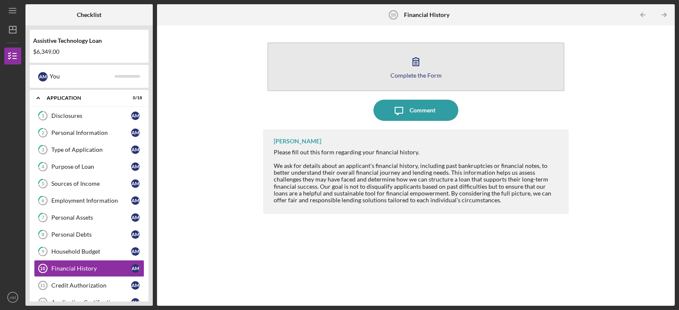
click at [409, 65] on icon "button" at bounding box center [415, 61] width 21 height 21
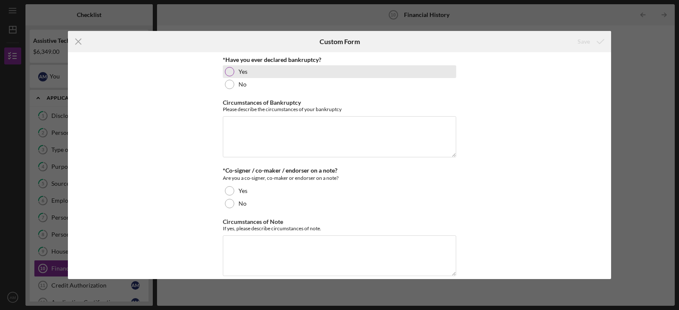
click at [227, 71] on div at bounding box center [229, 71] width 9 height 9
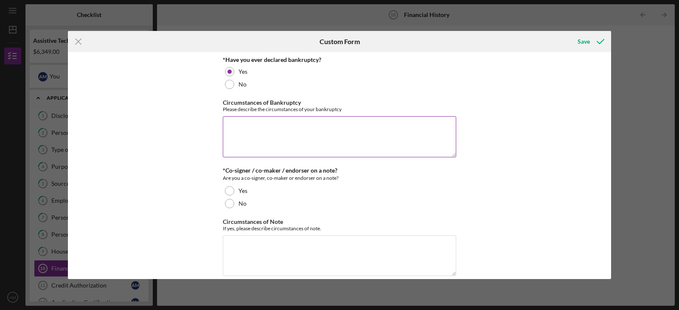
click at [253, 123] on textarea "Circumstances of Bankruptcy" at bounding box center [339, 136] width 233 height 41
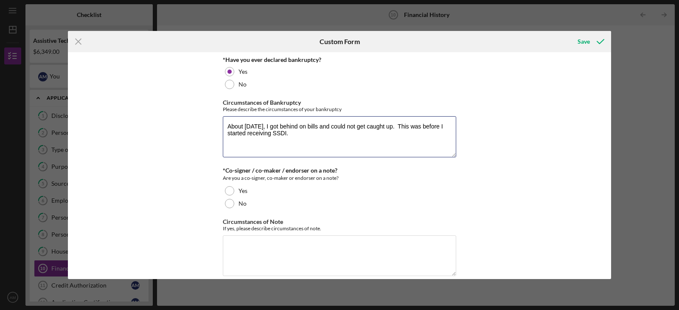
type textarea "About [DATE], I got behind on bills and could not get caught up. This was befor…"
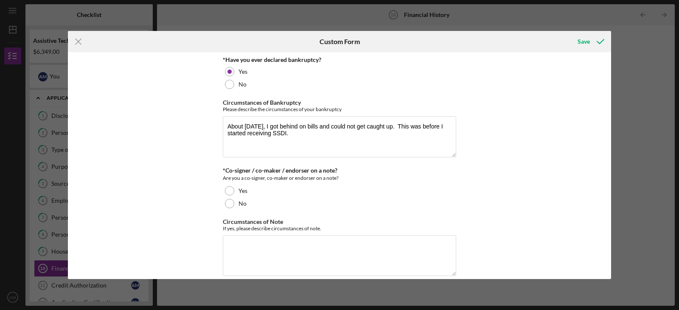
click at [184, 221] on div "*Have you ever declared bankruptcy? Yes No Circumstances of Bankruptcy Please d…" at bounding box center [339, 165] width 543 height 227
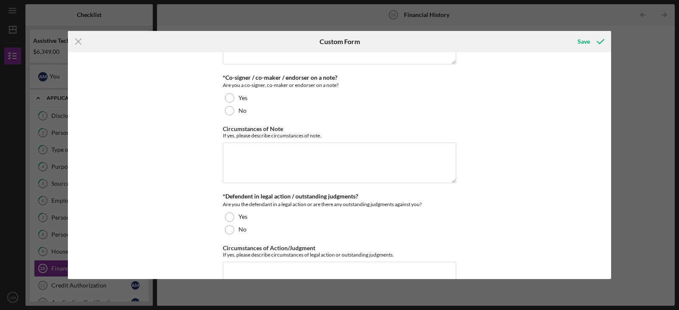
scroll to position [100, 0]
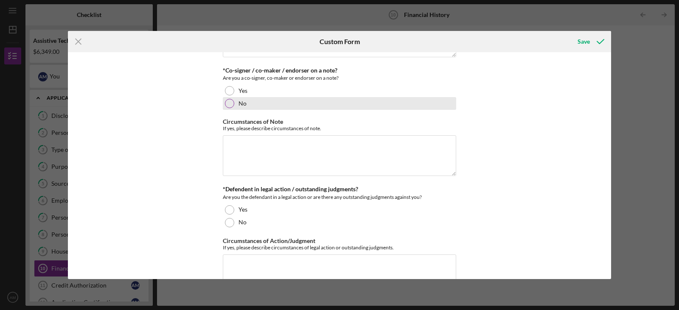
click at [228, 104] on div at bounding box center [229, 103] width 9 height 9
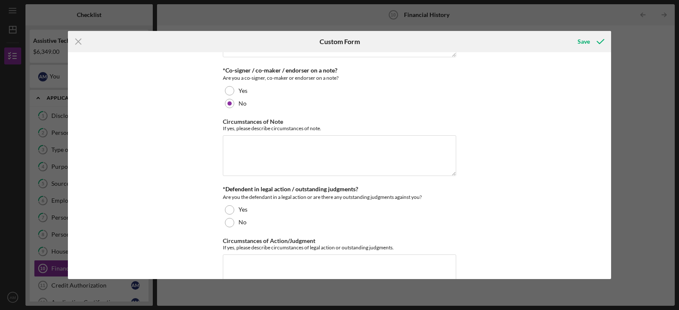
scroll to position [130, 0]
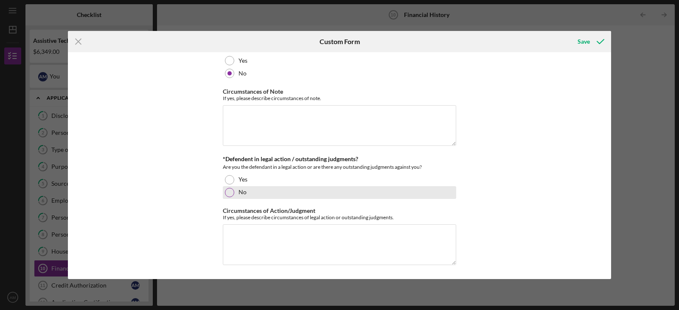
click at [229, 191] on div at bounding box center [229, 192] width 9 height 9
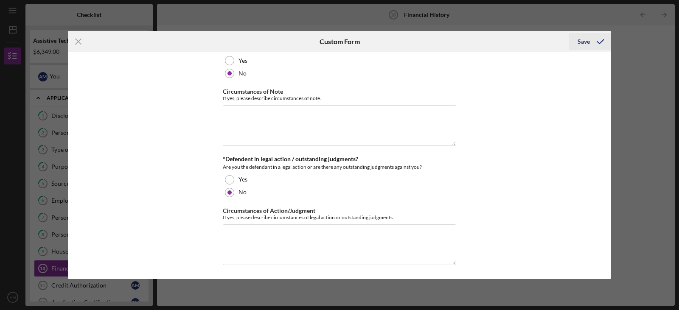
click at [583, 45] on div "Save" at bounding box center [584, 41] width 12 height 17
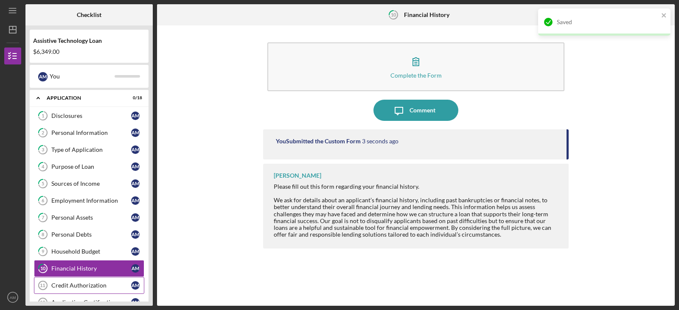
click at [89, 286] on div "Credit Authorization" at bounding box center [91, 285] width 80 height 7
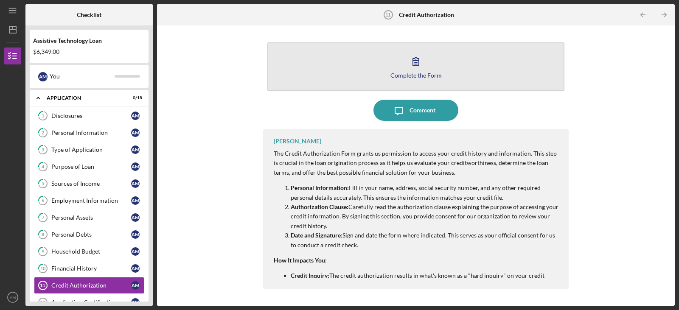
click at [425, 68] on icon "button" at bounding box center [415, 61] width 21 height 21
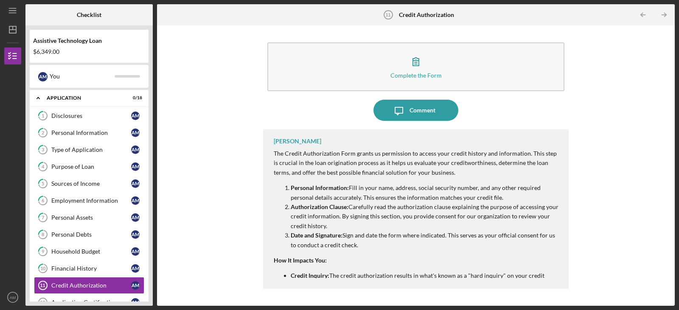
click at [150, 96] on div "Assistive Technology Loan $6,349.00 A M You Icon/Expander Application 0 / 18 1 …" at bounding box center [88, 165] width 127 height 281
click at [94, 300] on div "Application Certification" at bounding box center [91, 302] width 80 height 7
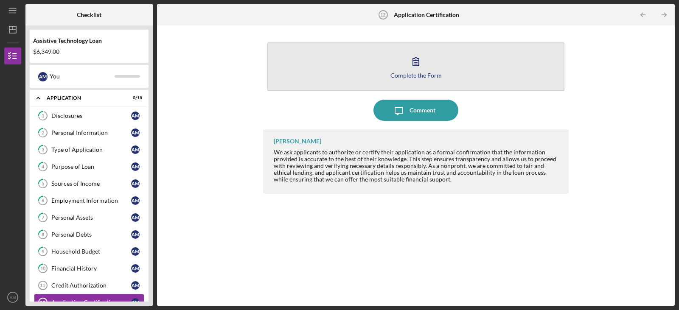
click at [416, 49] on button "Complete the Form Form" at bounding box center [415, 66] width 297 height 49
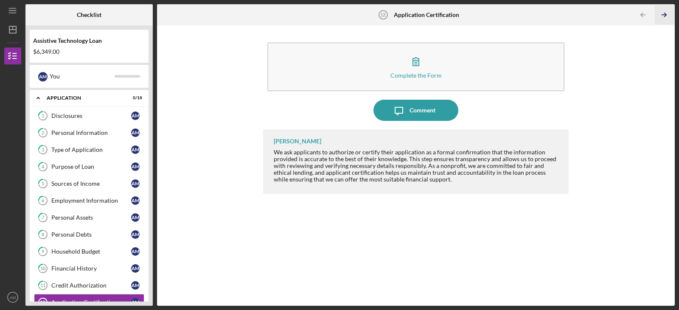
click at [665, 17] on polyline "button" at bounding box center [665, 15] width 2 height 4
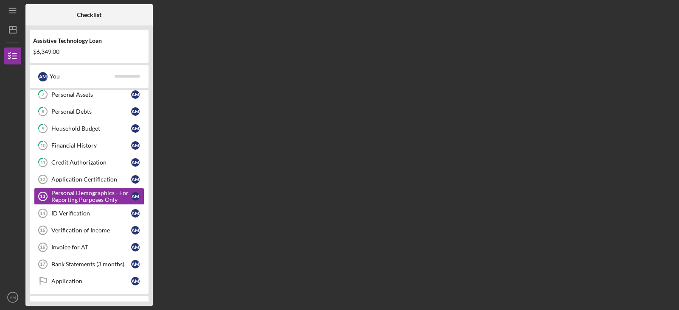
scroll to position [124, 0]
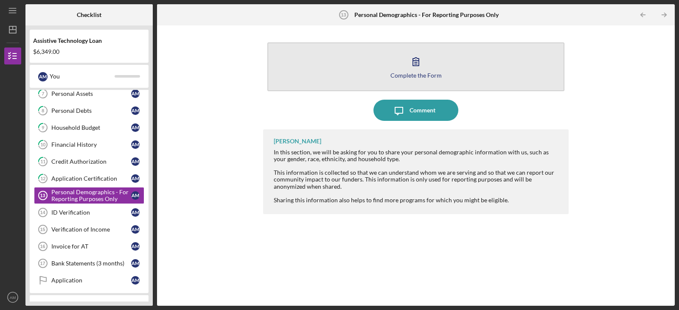
click at [424, 66] on icon "button" at bounding box center [415, 61] width 21 height 21
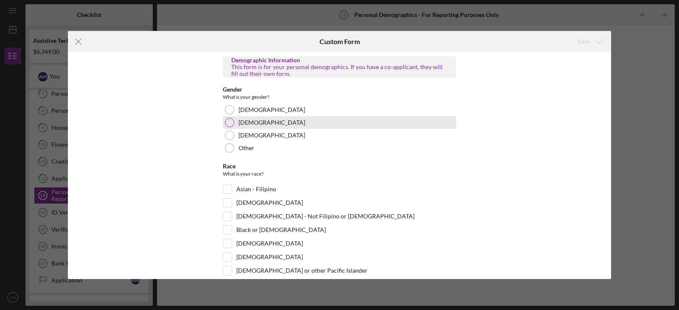
click at [256, 123] on div "[DEMOGRAPHIC_DATA]" at bounding box center [339, 122] width 233 height 13
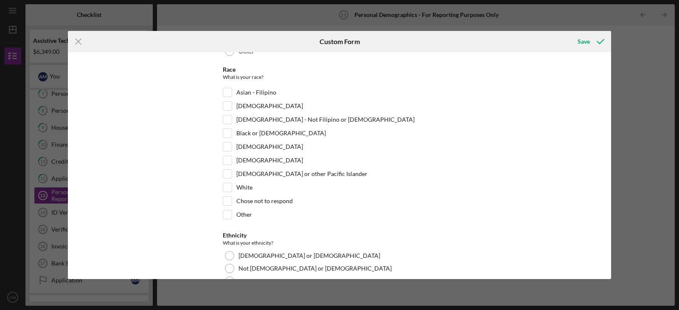
scroll to position [100, 0]
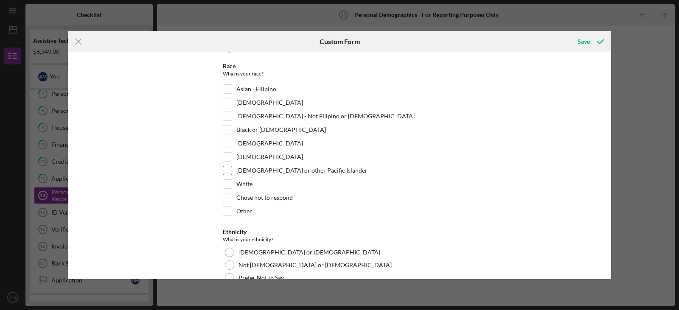
click at [281, 170] on label "[DEMOGRAPHIC_DATA] or other Pacific Islander" at bounding box center [301, 170] width 131 height 8
click at [232, 170] on input "[DEMOGRAPHIC_DATA] or other Pacific Islander" at bounding box center [227, 170] width 8 height 8
checkbox input "true"
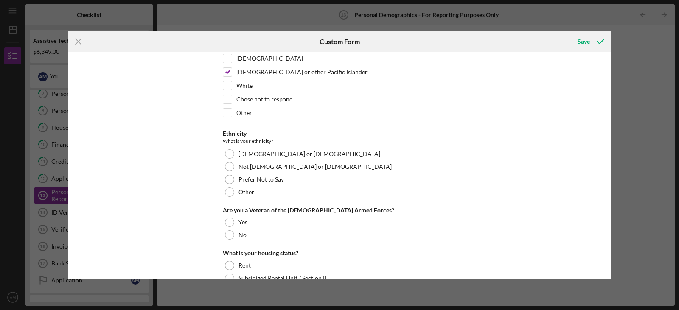
scroll to position [208, 0]
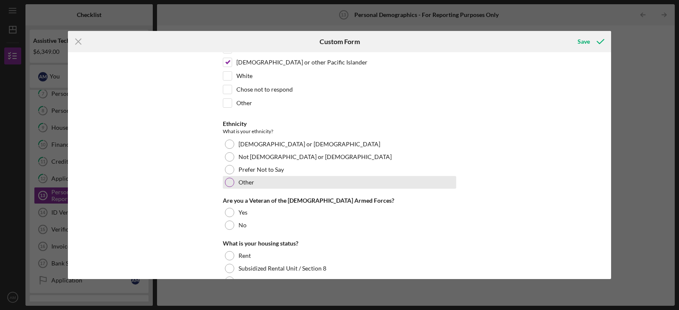
click at [251, 180] on label "Other" at bounding box center [247, 182] width 16 height 7
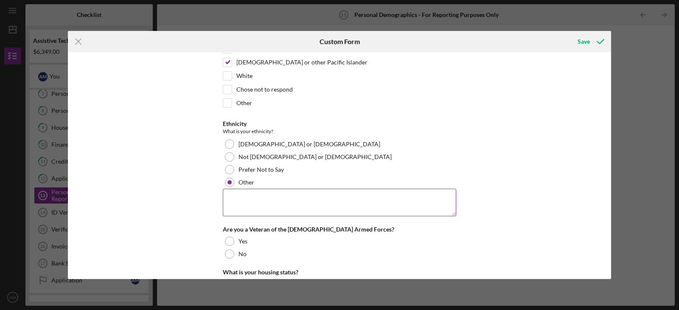
click at [267, 197] on textarea at bounding box center [339, 202] width 233 height 27
type textarea "Chamorro"
click at [419, 228] on div "Are you a Veteran of the [DEMOGRAPHIC_DATA] Armed Forces?" at bounding box center [339, 229] width 233 height 7
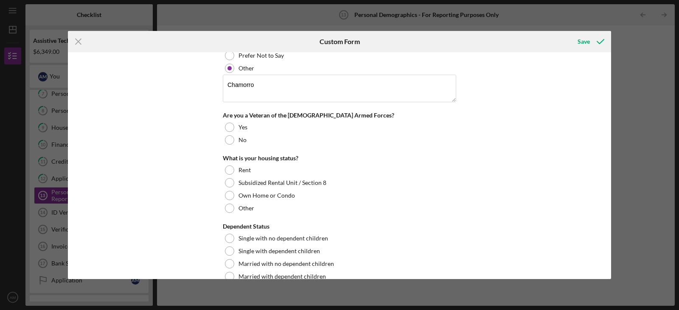
scroll to position [341, 0]
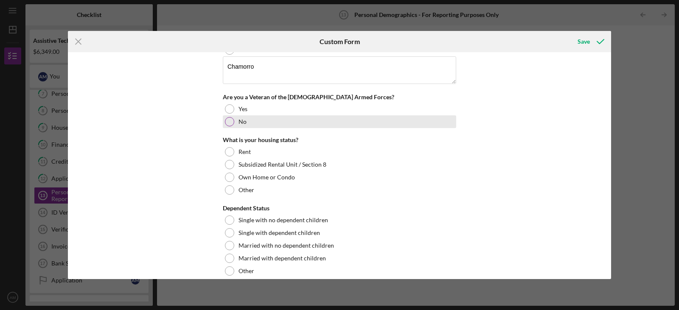
click at [226, 122] on div at bounding box center [229, 121] width 9 height 9
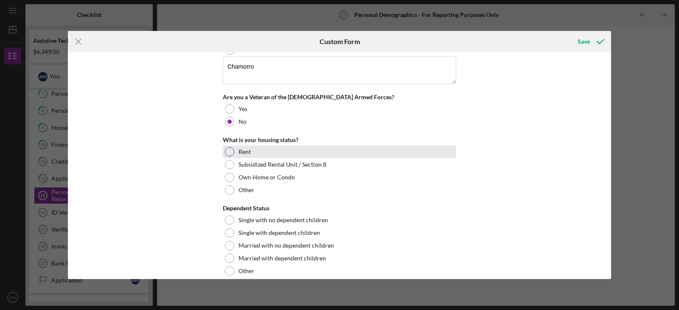
click at [228, 153] on div at bounding box center [229, 151] width 9 height 9
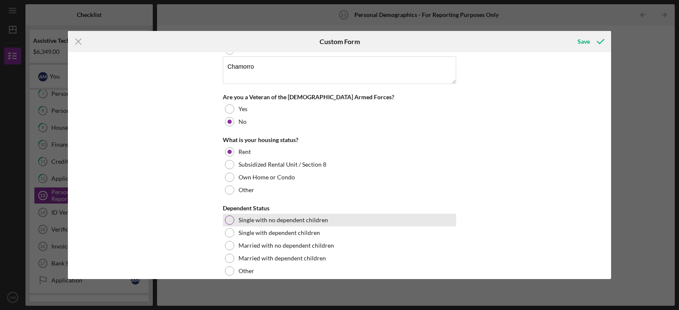
click at [259, 220] on label "Single with no dependent children" at bounding box center [284, 220] width 90 height 7
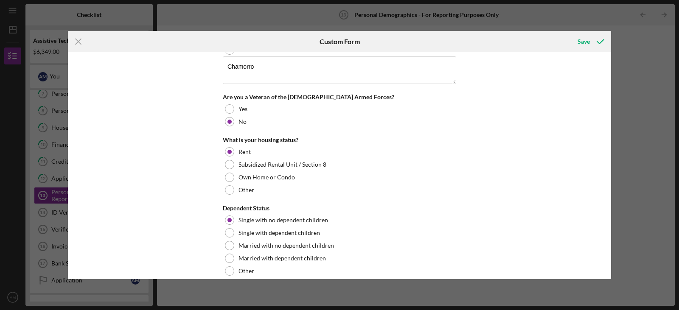
scroll to position [352, 0]
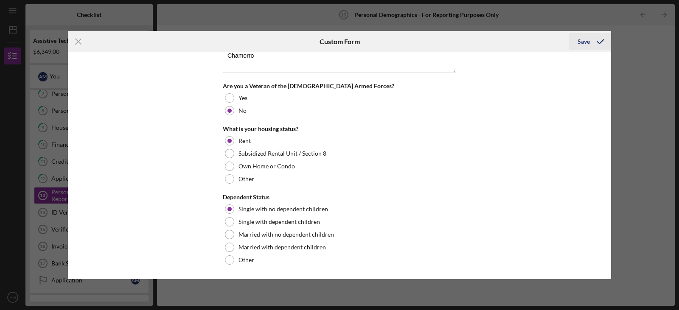
click at [589, 43] on div "Save" at bounding box center [584, 41] width 12 height 17
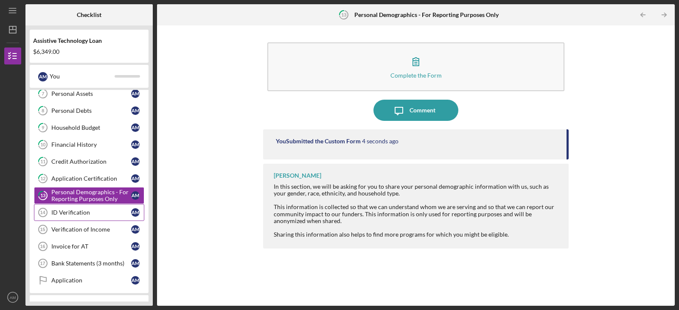
click at [86, 211] on div "ID Verification" at bounding box center [91, 212] width 80 height 7
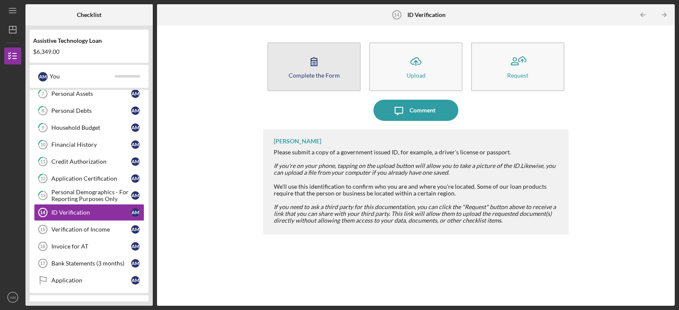
click at [327, 81] on button "Complete the Form Form" at bounding box center [313, 66] width 93 height 49
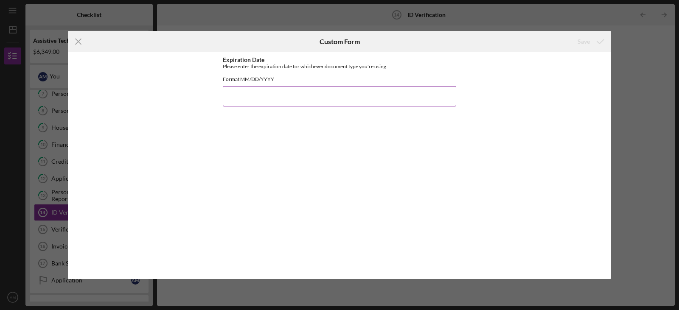
click at [312, 101] on input "Expiration Date" at bounding box center [339, 96] width 233 height 20
click at [458, 154] on div "Expiration Date Please enter the expiration date for whichever document type yo…" at bounding box center [339, 165] width 543 height 227
click at [651, 93] on div "Icon/Menu Close Custom Form Save Expiration Date Please enter the expiration da…" at bounding box center [339, 155] width 679 height 310
click at [377, 107] on input "Expiration Date" at bounding box center [339, 96] width 233 height 20
type input "[DATE]"
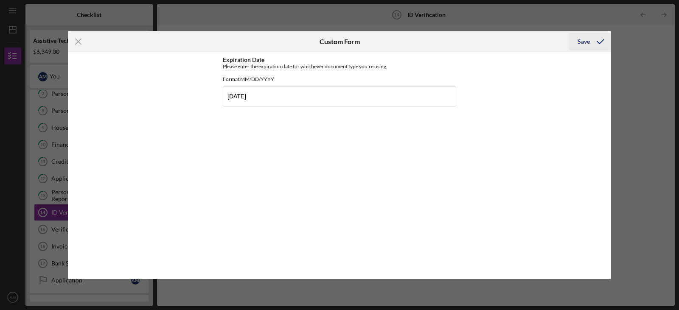
click at [578, 40] on button "Save" at bounding box center [590, 41] width 42 height 17
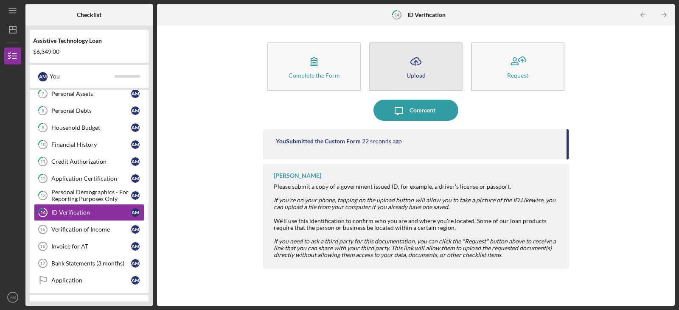
click at [424, 73] on div "Upload" at bounding box center [416, 75] width 19 height 6
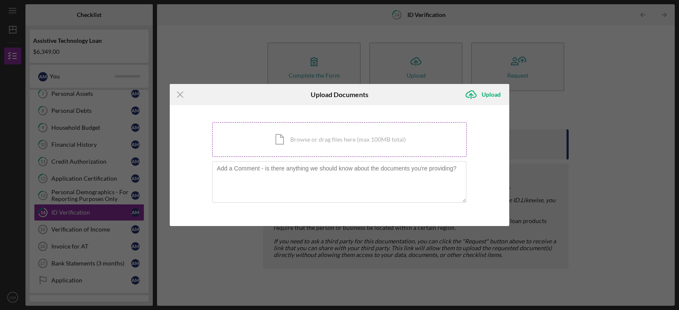
click at [349, 142] on div "Icon/Document Browse or drag files here (max 100MB total) Tap to choose files o…" at bounding box center [339, 139] width 255 height 35
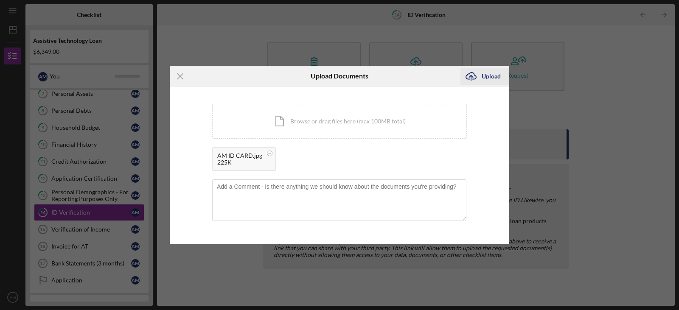
click at [483, 75] on div "Upload" at bounding box center [491, 76] width 19 height 17
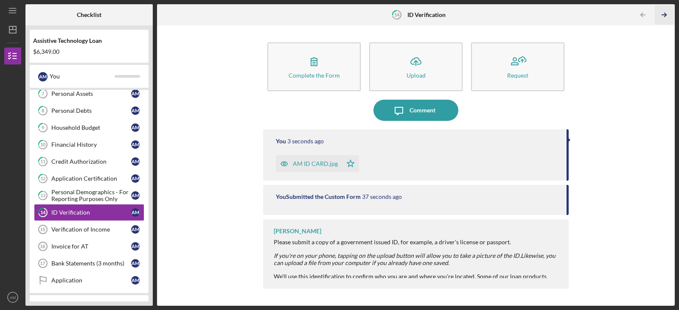
click at [664, 15] on line "button" at bounding box center [664, 15] width 4 height 0
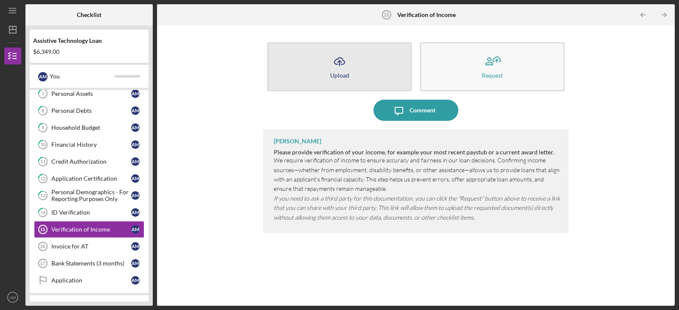
click at [335, 79] on button "Icon/Upload Upload" at bounding box center [339, 66] width 144 height 49
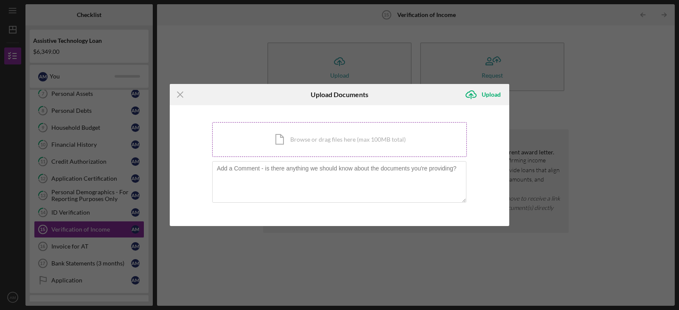
click at [314, 143] on div "Icon/Document Browse or drag files here (max 100MB total) Tap to choose files o…" at bounding box center [339, 139] width 255 height 35
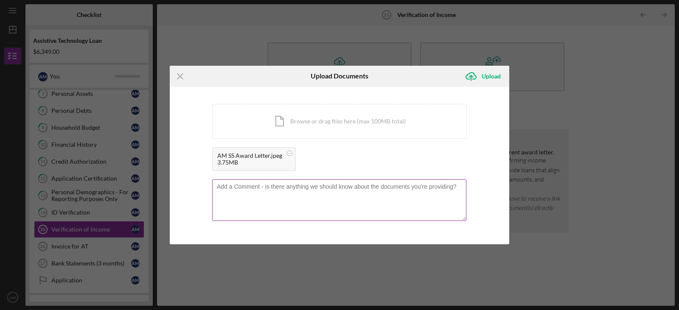
click at [312, 186] on textarea at bounding box center [339, 201] width 254 height 42
type textarea "This is the most recent award letter I am able to provide, due to the current g…"
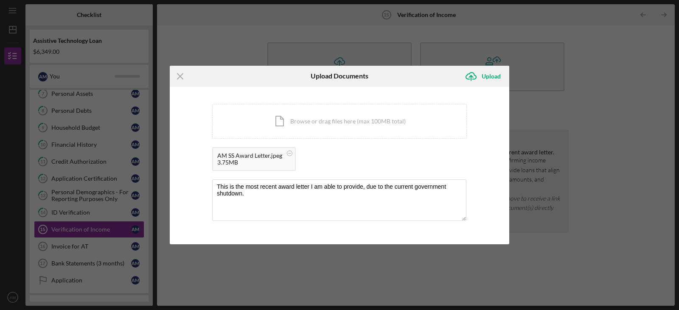
click at [487, 165] on div "You're uploading documents related to Verification of Income . Icon/Document Br…" at bounding box center [340, 166] width 340 height 158
click at [480, 75] on icon "Icon/Upload" at bounding box center [470, 76] width 21 height 21
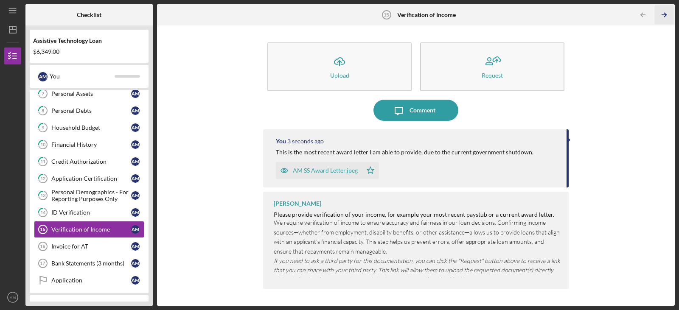
click at [665, 16] on icon "Icon/Table Pagination Arrow" at bounding box center [664, 15] width 19 height 19
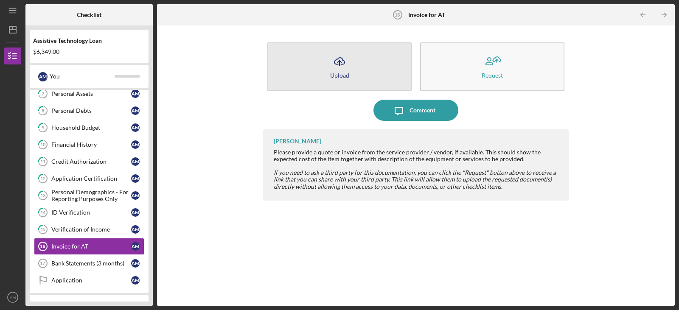
click at [326, 68] on button "Icon/Upload Upload" at bounding box center [339, 66] width 144 height 49
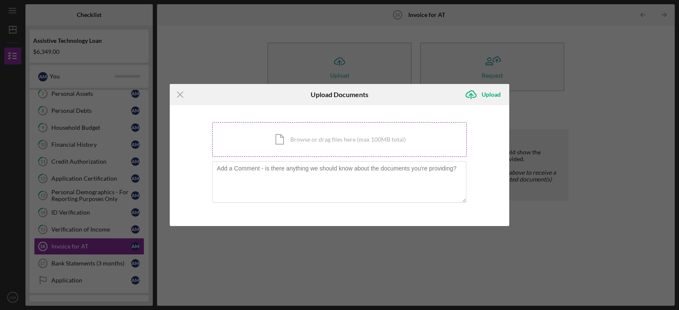
click at [315, 149] on div "Icon/Document Browse or drag files here (max 100MB total) Tap to choose files o…" at bounding box center [339, 139] width 255 height 35
click at [308, 143] on div "Icon/Document Browse or drag files here (max 100MB total) Tap to choose files o…" at bounding box center [339, 139] width 255 height 35
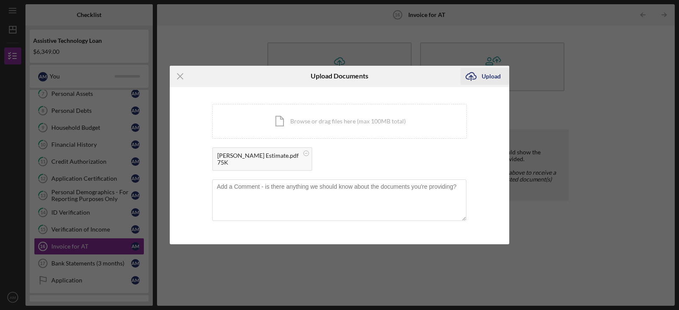
click at [492, 76] on div "Upload" at bounding box center [491, 76] width 19 height 17
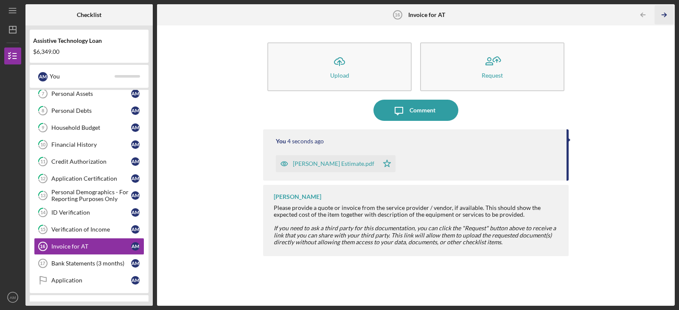
click at [662, 11] on icon "Icon/Table Pagination Arrow" at bounding box center [664, 15] width 19 height 19
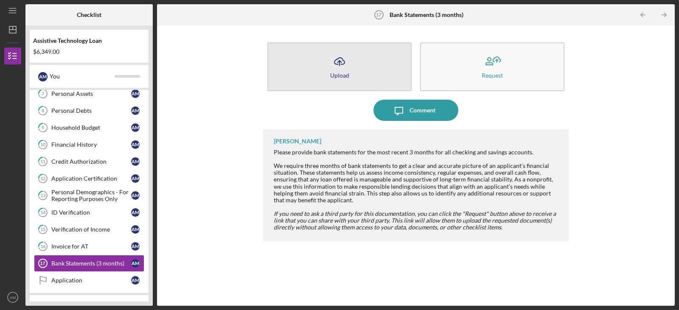
click at [359, 62] on button "Icon/Upload Upload" at bounding box center [339, 66] width 144 height 49
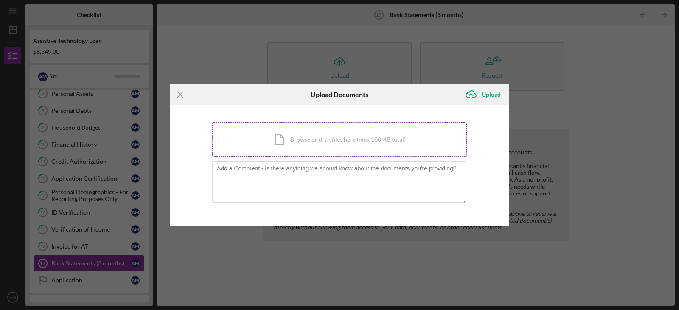
click at [336, 139] on div "Icon/Document Browse or drag files here (max 100MB total) Tap to choose files o…" at bounding box center [339, 139] width 255 height 35
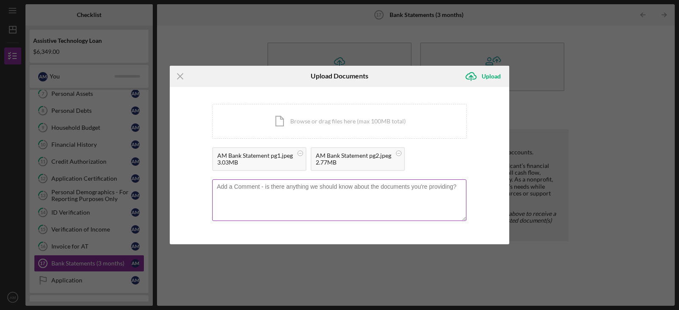
click at [297, 193] on textarea at bounding box center [339, 201] width 254 height 42
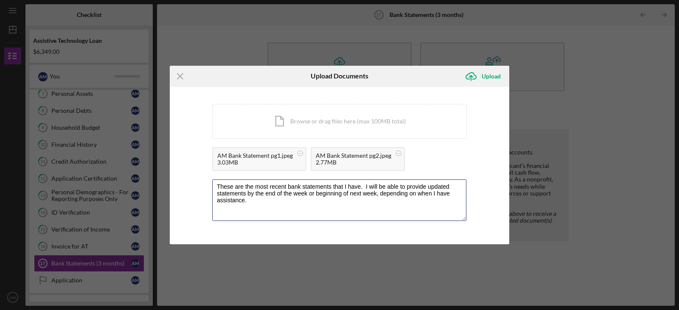
type textarea "These are the most recent bank statements that I have. I will be able to provid…"
click at [474, 169] on div "You're uploading documents related to Bank Statements (3 months) . Icon/Documen…" at bounding box center [340, 166] width 340 height 158
click at [495, 75] on div "Upload" at bounding box center [491, 76] width 19 height 17
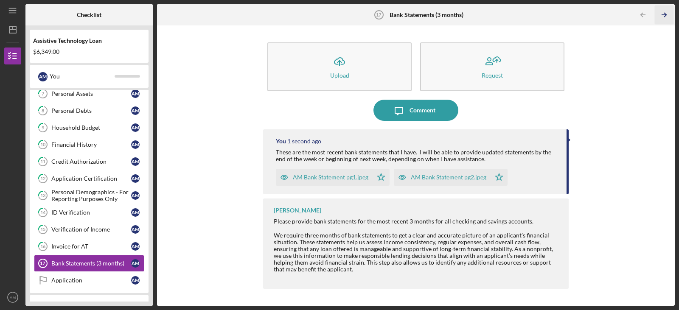
click at [665, 17] on polyline "button" at bounding box center [665, 15] width 2 height 4
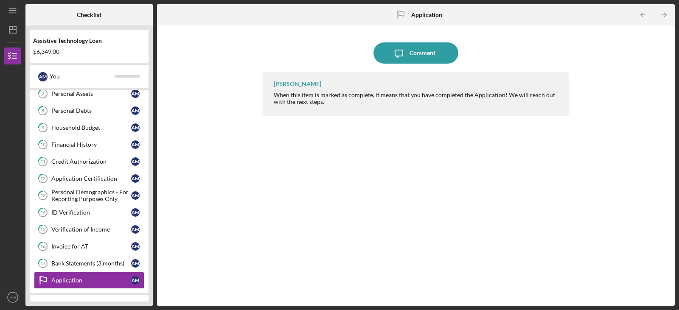
click at [527, 180] on div "[PERSON_NAME] When this item is marked as complete, it means that you have comp…" at bounding box center [416, 182] width 306 height 221
click at [667, 18] on icon "Icon/Table Pagination Arrow" at bounding box center [664, 15] width 19 height 19
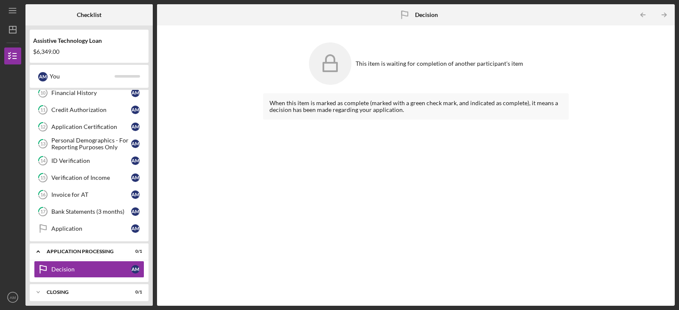
scroll to position [180, 0]
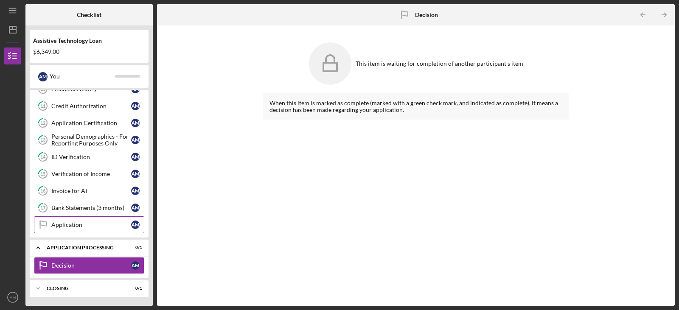
click at [101, 227] on div "Application" at bounding box center [91, 225] width 80 height 7
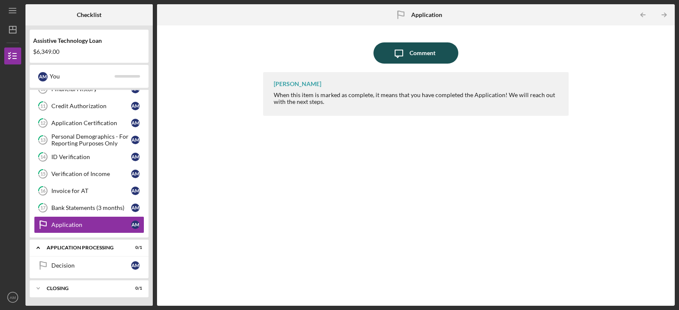
click at [405, 53] on icon "Icon/Message" at bounding box center [398, 52] width 21 height 21
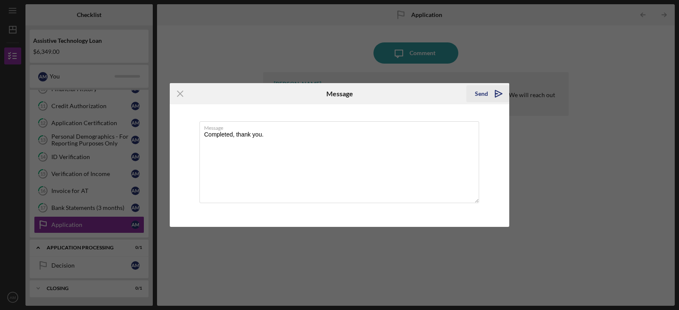
type textarea "Completed, thank you."
click at [494, 92] on icon "Icon/icon-invite-send" at bounding box center [498, 93] width 21 height 21
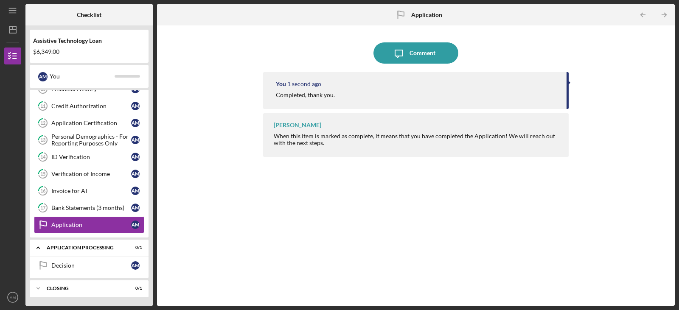
click at [532, 136] on div "When this item is marked as complete, it means that you have completed the Appl…" at bounding box center [417, 140] width 286 height 14
click at [414, 183] on div "You 3 seconds ago Completed, thank you. [PERSON_NAME] When this item is marked …" at bounding box center [416, 182] width 306 height 221
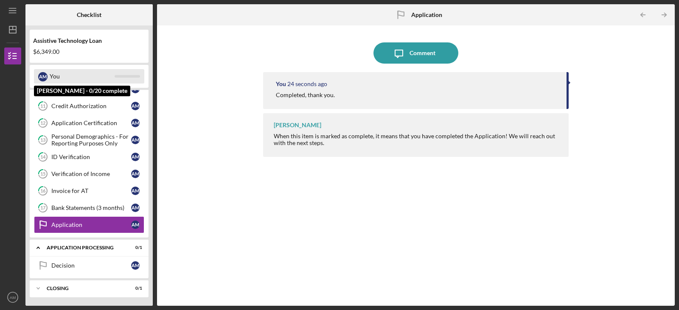
click at [119, 79] on div "A M You" at bounding box center [89, 76] width 110 height 14
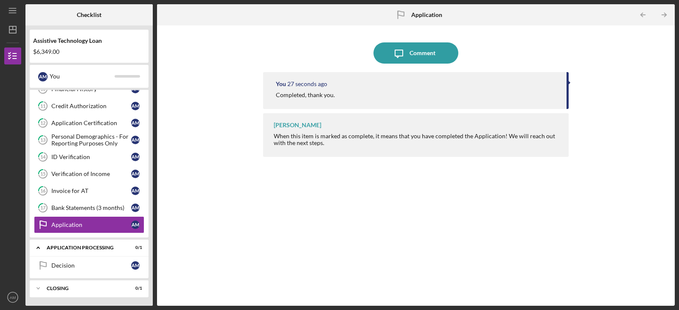
click at [147, 107] on div "1 Disclosures A M 2 Personal Information A M 3 Type of Application A M 4 Purpos…" at bounding box center [89, 83] width 119 height 310
click at [19, 59] on icon "button" at bounding box center [12, 55] width 21 height 21
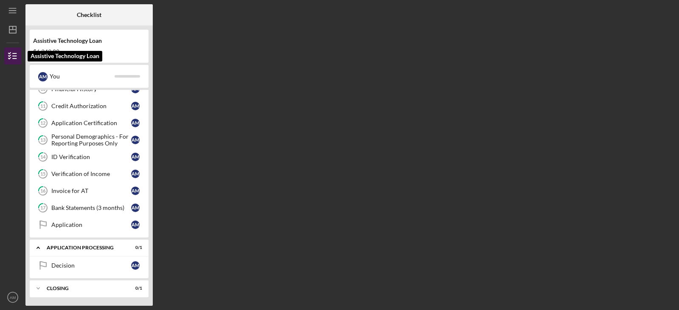
click at [19, 59] on icon "button" at bounding box center [12, 55] width 21 height 21
click at [14, 30] on line "button" at bounding box center [12, 30] width 7 height 0
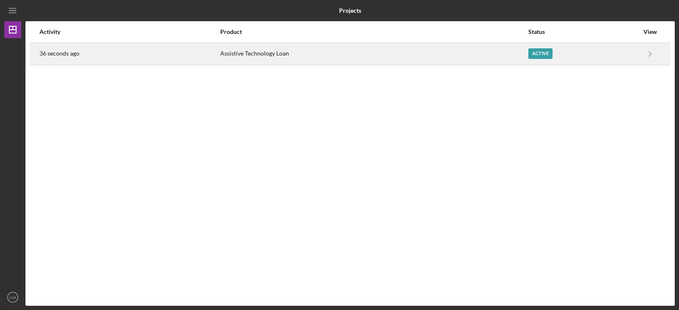
click at [573, 56] on div "Active" at bounding box center [583, 53] width 110 height 21
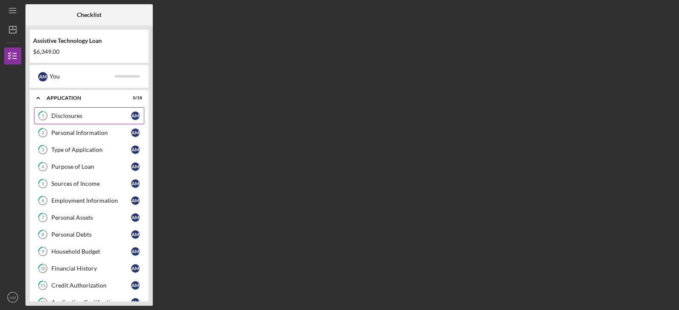
click at [52, 116] on div "Disclosures" at bounding box center [91, 115] width 80 height 7
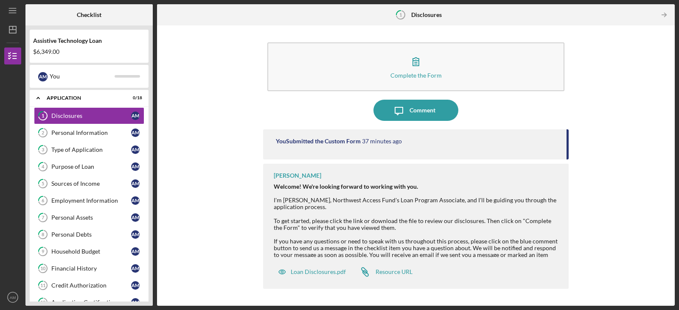
click at [568, 140] on div "You Submitted the Custom Form 37 minutes ago" at bounding box center [416, 144] width 306 height 30
click at [664, 96] on div "Complete the Form Form Icon/Message Comment You Submitted the Custom Form 37 mi…" at bounding box center [415, 166] width 509 height 272
click at [618, 189] on div "Complete the Form Form Icon/Message Comment You Submitted the Custom Form 37 mi…" at bounding box center [415, 166] width 509 height 272
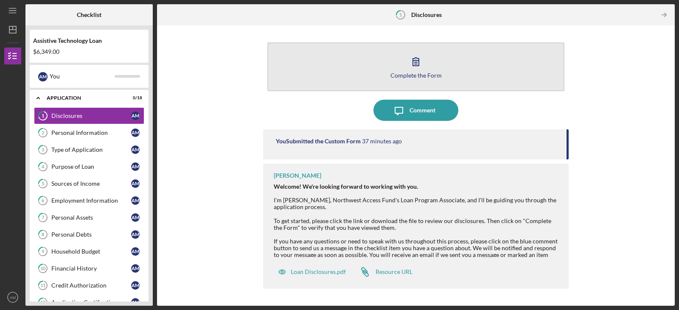
click at [401, 59] on button "Complete the Form Form" at bounding box center [415, 66] width 297 height 49
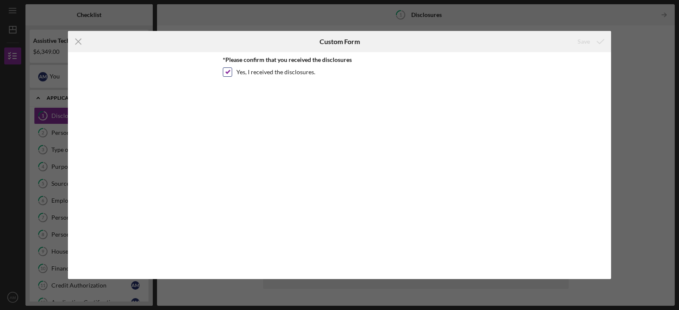
click at [290, 76] on label "Yes, I received the disclosures." at bounding box center [275, 72] width 79 height 8
click at [232, 76] on input "Yes, I received the disclosures." at bounding box center [227, 72] width 8 height 8
click at [290, 76] on label "Yes, I received the disclosures." at bounding box center [275, 72] width 79 height 8
click at [232, 76] on input "Yes, I received the disclosures." at bounding box center [227, 72] width 8 height 8
checkbox input "true"
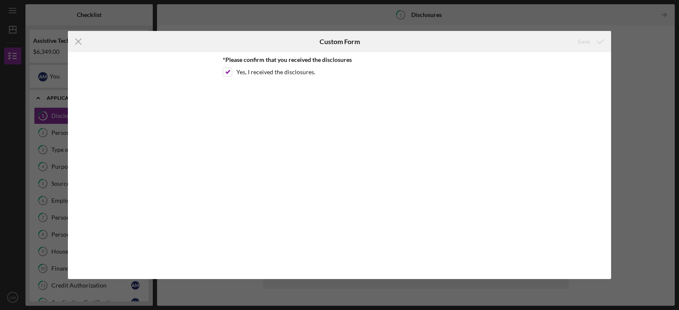
click at [671, 98] on div "Icon/Menu Close Custom Form Save *Please confirm that you received the disclosu…" at bounding box center [339, 155] width 679 height 310
click at [73, 42] on icon "Icon/Menu Close" at bounding box center [78, 41] width 21 height 21
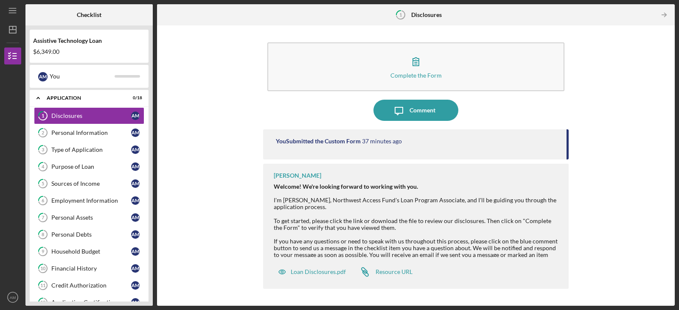
click at [176, 108] on div "Complete the Form Form Icon/Message Comment You Submitted the Custom Form 37 mi…" at bounding box center [415, 166] width 509 height 272
click at [133, 114] on div "A M" at bounding box center [135, 116] width 8 height 8
click at [136, 130] on div "A M" at bounding box center [135, 133] width 8 height 8
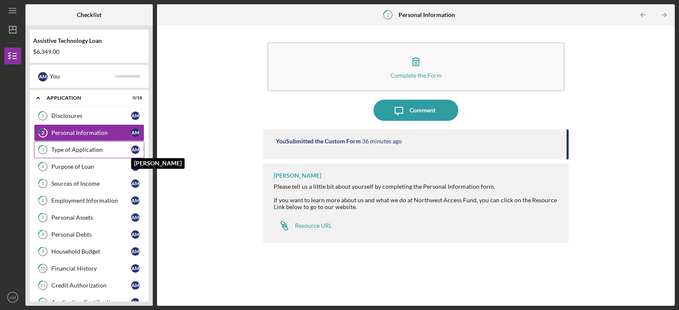
click at [132, 148] on div "A M" at bounding box center [135, 150] width 8 height 8
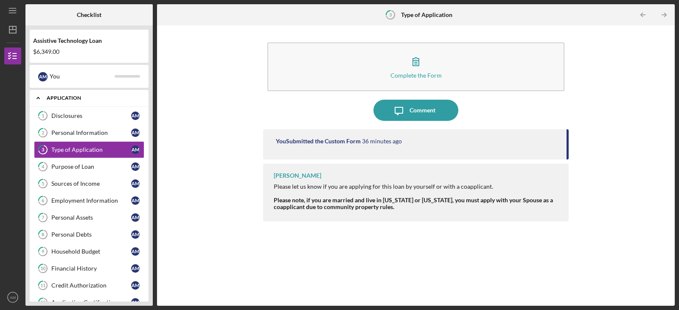
click at [95, 97] on div "Application" at bounding box center [92, 97] width 91 height 5
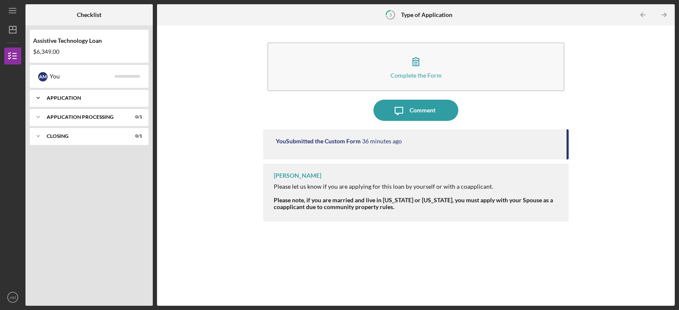
click at [95, 97] on div "Application" at bounding box center [92, 97] width 91 height 5
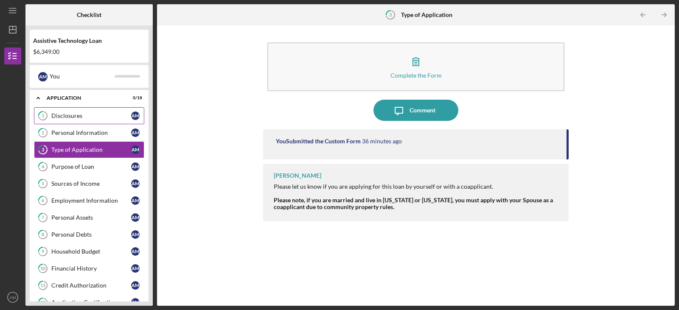
click at [133, 107] on link "1 Disclosures A M" at bounding box center [89, 115] width 110 height 17
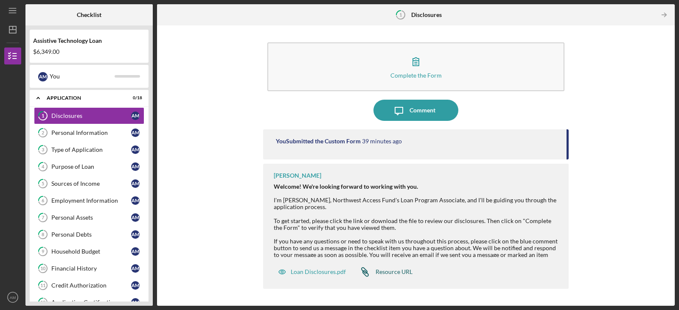
click at [391, 272] on div "Resource URL" at bounding box center [394, 272] width 37 height 7
click at [663, 10] on icon "Icon/Table Pagination Arrow" at bounding box center [664, 15] width 19 height 19
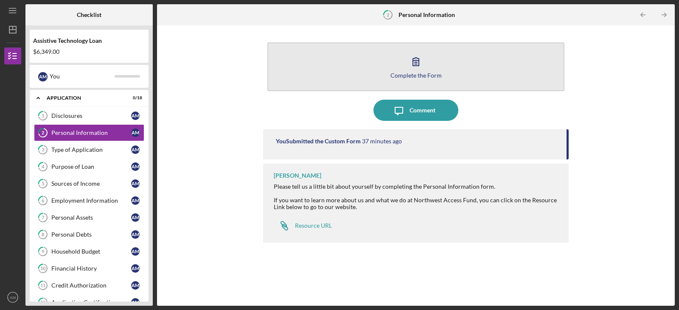
click at [406, 60] on icon "button" at bounding box center [415, 61] width 21 height 21
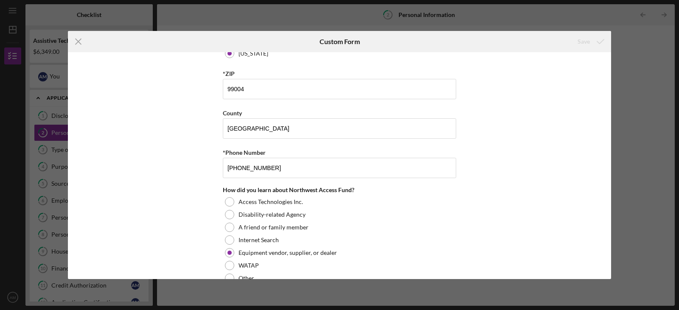
scroll to position [347, 0]
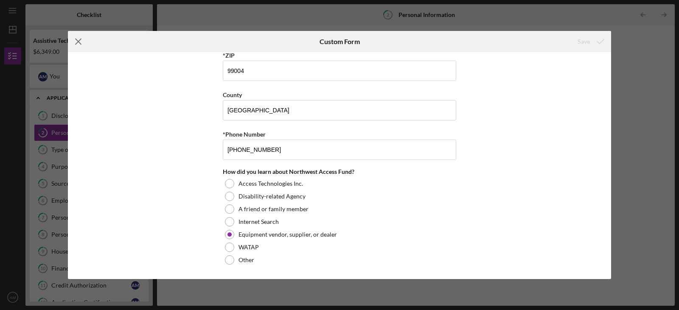
click at [77, 45] on icon "Icon/Menu Close" at bounding box center [78, 41] width 21 height 21
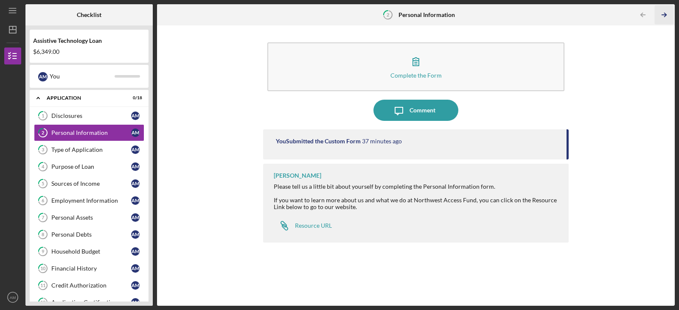
click at [667, 14] on icon "Icon/Table Pagination Arrow" at bounding box center [664, 15] width 19 height 19
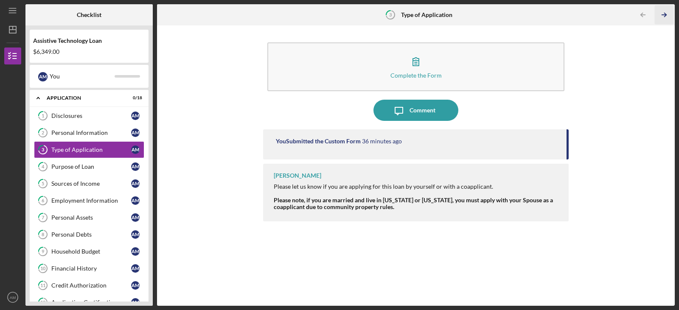
click at [667, 14] on icon "Icon/Table Pagination Arrow" at bounding box center [664, 15] width 19 height 19
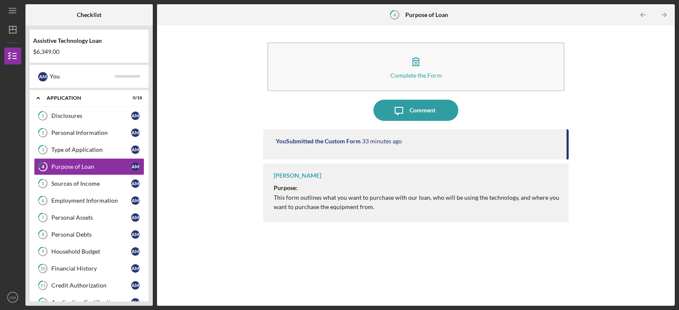
click at [667, 14] on icon "Icon/Table Pagination Arrow" at bounding box center [664, 15] width 19 height 19
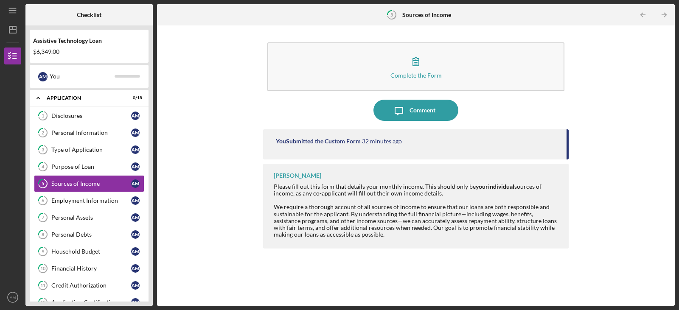
click at [667, 14] on icon "Icon/Table Pagination Arrow" at bounding box center [664, 15] width 19 height 19
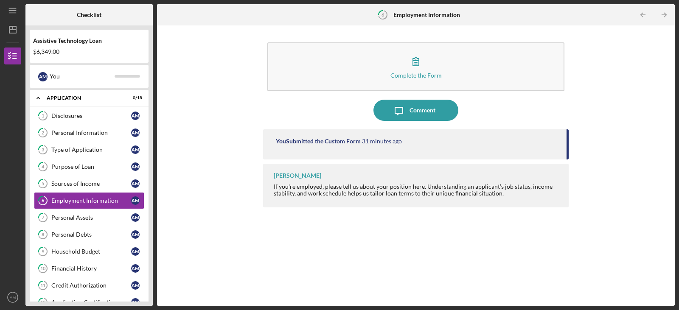
click at [667, 14] on icon "Icon/Table Pagination Arrow" at bounding box center [664, 15] width 19 height 19
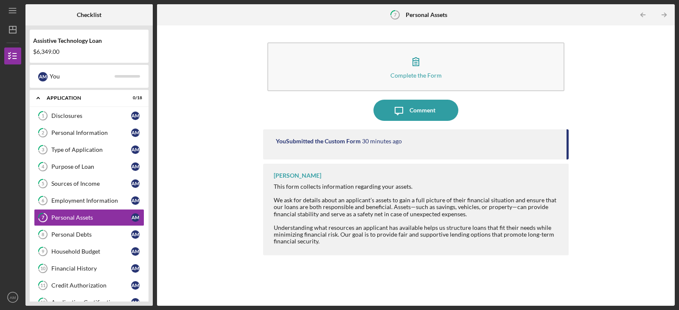
click at [667, 14] on icon "Icon/Table Pagination Arrow" at bounding box center [664, 15] width 19 height 19
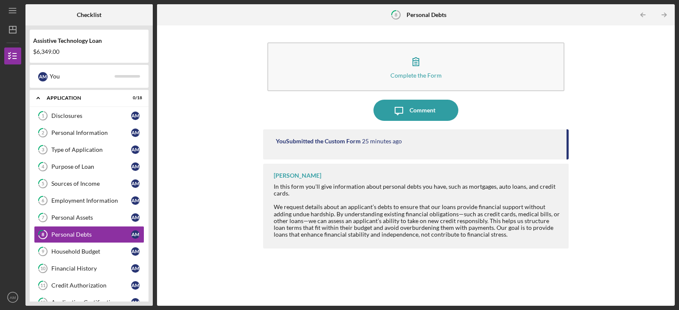
click at [667, 14] on icon "Icon/Table Pagination Arrow" at bounding box center [664, 15] width 19 height 19
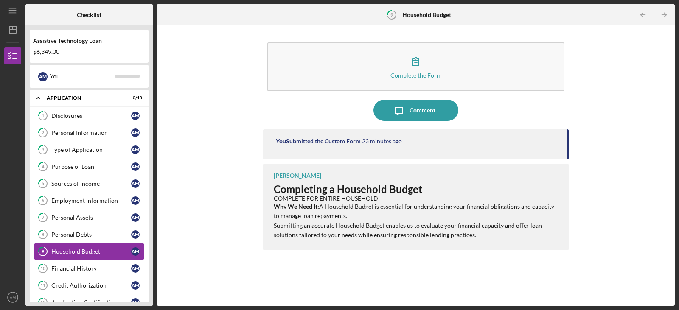
click at [667, 14] on icon "Icon/Table Pagination Arrow" at bounding box center [664, 15] width 19 height 19
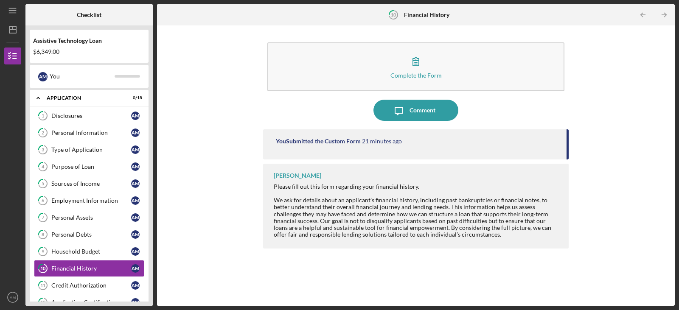
click at [667, 14] on icon "Icon/Table Pagination Arrow" at bounding box center [664, 15] width 19 height 19
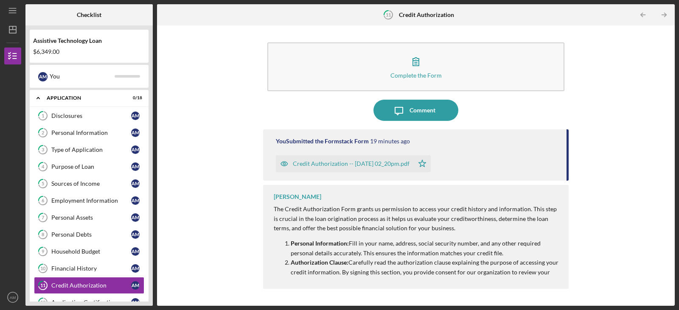
click at [667, 14] on icon "Icon/Table Pagination Arrow" at bounding box center [664, 15] width 19 height 19
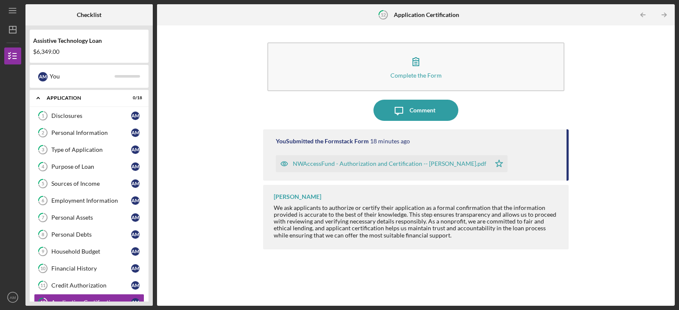
click at [667, 14] on icon "Icon/Table Pagination Arrow" at bounding box center [664, 15] width 19 height 19
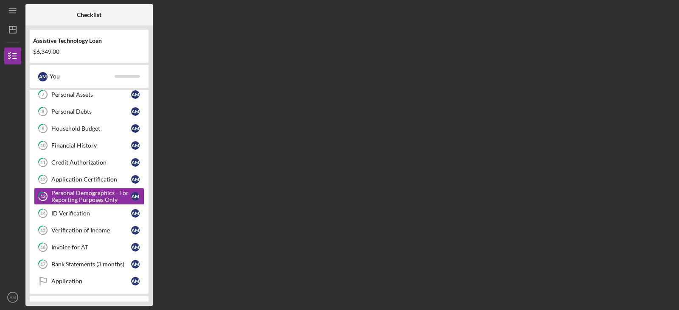
scroll to position [124, 0]
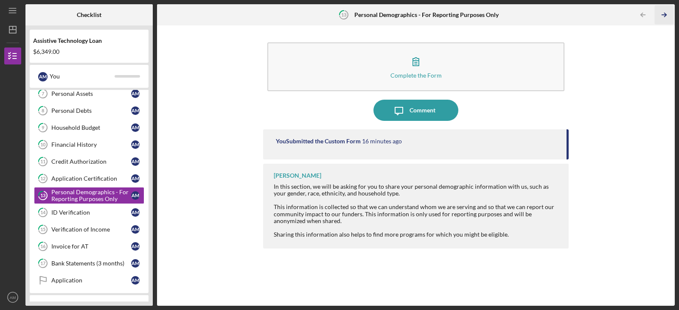
click at [667, 14] on icon "Icon/Table Pagination Arrow" at bounding box center [664, 15] width 19 height 19
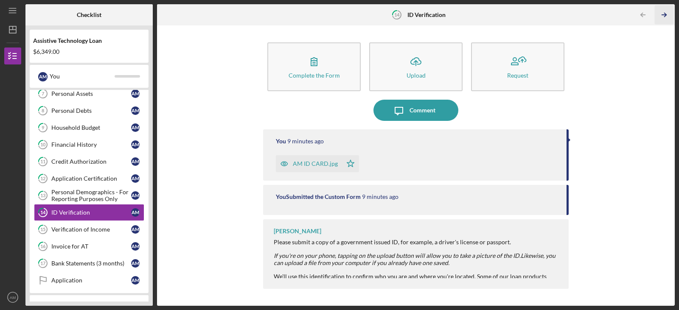
click at [667, 14] on icon "Icon/Table Pagination Arrow" at bounding box center [664, 15] width 19 height 19
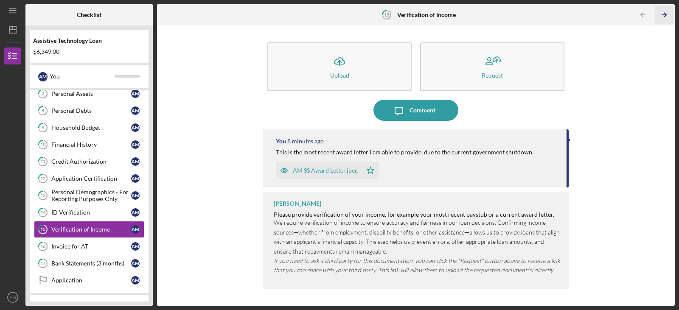
click at [667, 14] on icon "Icon/Table Pagination Arrow" at bounding box center [664, 15] width 19 height 19
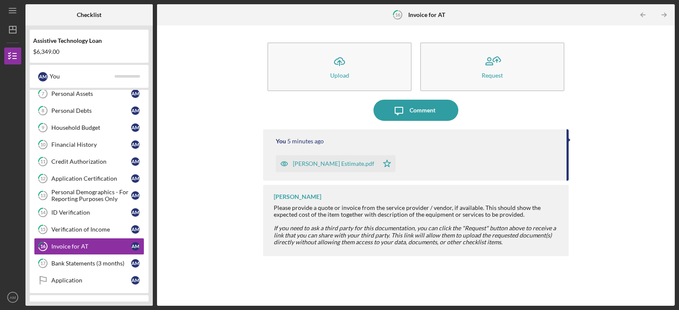
click at [667, 14] on icon "Icon/Table Pagination Arrow" at bounding box center [664, 15] width 19 height 19
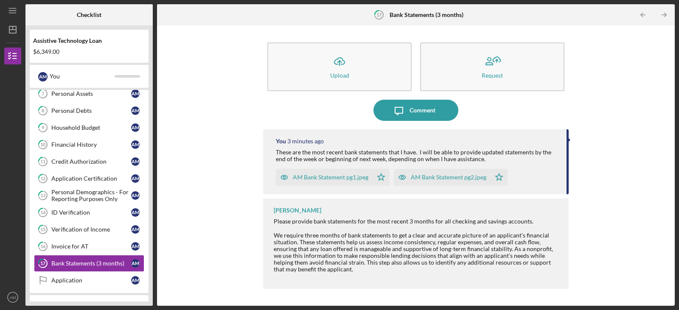
click at [667, 14] on icon "Icon/Table Pagination Arrow" at bounding box center [664, 15] width 19 height 19
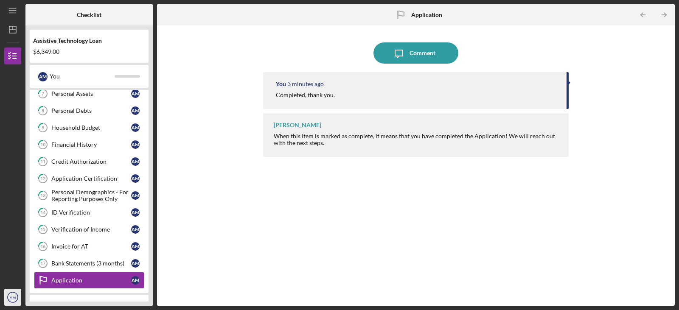
click at [14, 297] on text "AM" at bounding box center [13, 297] width 6 height 5
click at [1, 209] on div "Icon/Menu Application Application Checklist Assistive Technology Loan $6,349.00…" at bounding box center [339, 155] width 679 height 310
click at [15, 11] on line "button" at bounding box center [12, 11] width 7 height 0
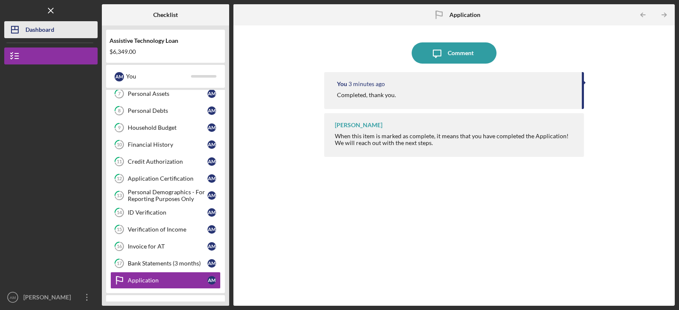
click at [28, 30] on div "Dashboard" at bounding box center [39, 30] width 29 height 19
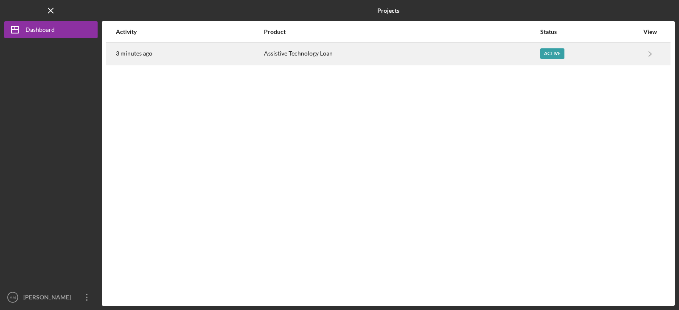
click at [274, 55] on div "Assistive Technology Loan" at bounding box center [401, 53] width 275 height 21
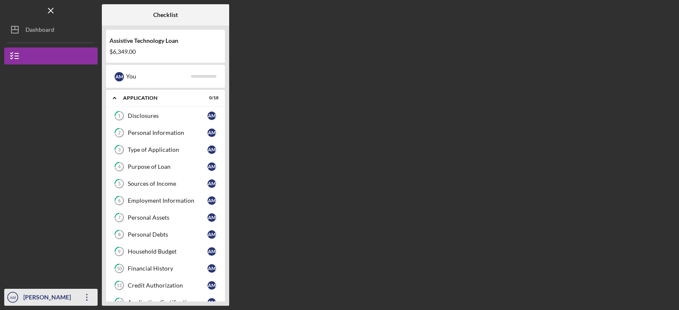
click at [92, 293] on icon "Icon/Overflow" at bounding box center [86, 297] width 21 height 21
click at [69, 227] on div at bounding box center [50, 233] width 93 height 112
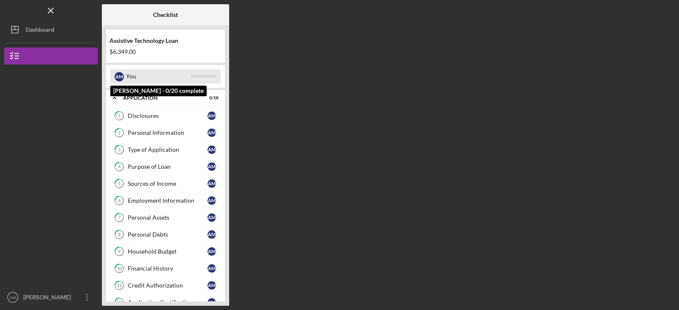
click at [203, 80] on div "A M You" at bounding box center [165, 76] width 110 height 14
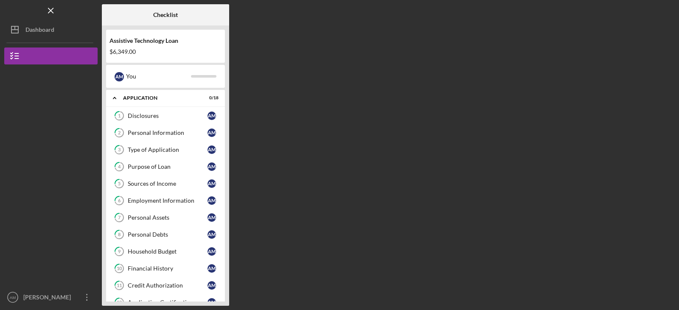
click at [160, 45] on div "Assistive Technology Loan $6,349.00" at bounding box center [165, 46] width 119 height 25
click at [168, 298] on link "12 Application Certification A M" at bounding box center [165, 302] width 110 height 17
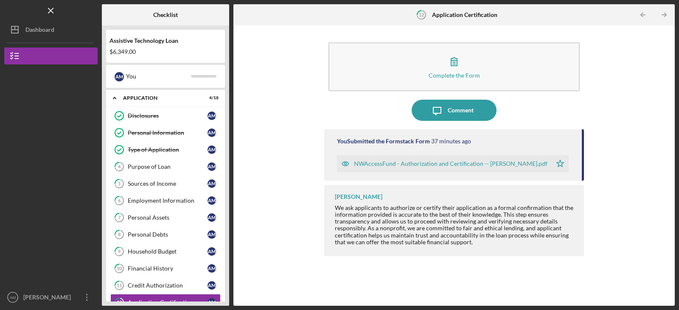
click at [273, 149] on div "Complete the Form Form Icon/Message Comment You Submitted the Formstack Form 37…" at bounding box center [454, 166] width 433 height 272
click at [158, 168] on div "Purpose of Loan" at bounding box center [168, 166] width 80 height 7
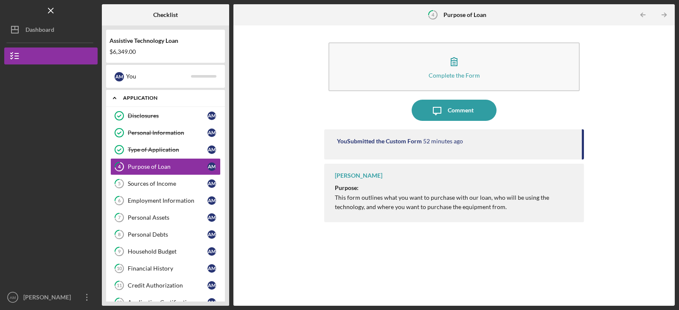
click at [146, 100] on div "Application" at bounding box center [168, 97] width 91 height 5
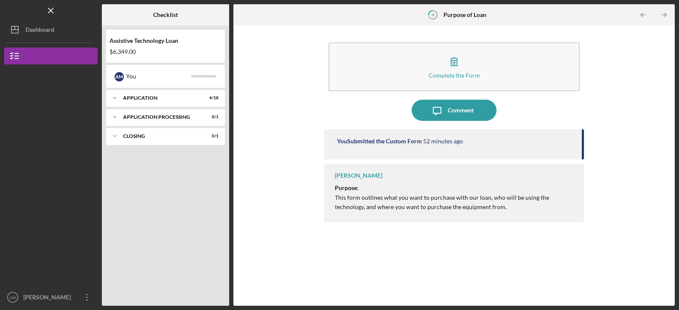
click at [254, 154] on div "Complete the Form Form Icon/Message Comment You Submitted the Custom Form 52 mi…" at bounding box center [454, 166] width 433 height 272
click at [136, 94] on div "Icon/Expander Application 4 / 18" at bounding box center [165, 98] width 119 height 17
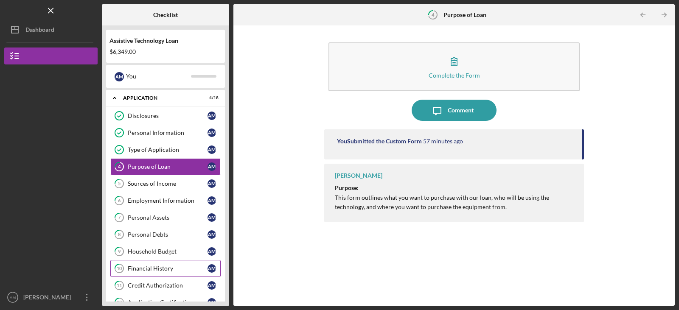
click at [166, 269] on div "Financial History" at bounding box center [168, 268] width 80 height 7
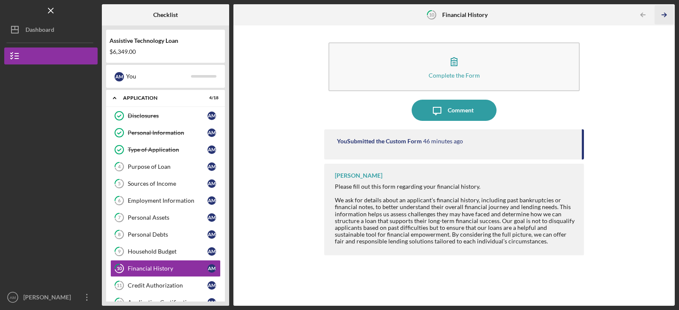
click at [665, 12] on icon "Icon/Table Pagination Arrow" at bounding box center [664, 15] width 19 height 19
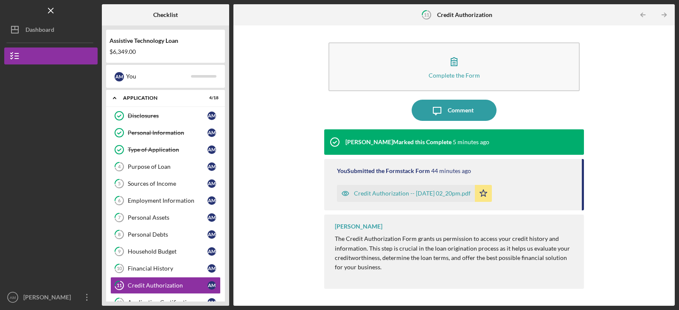
click at [665, 12] on icon "Icon/Table Pagination Arrow" at bounding box center [664, 15] width 19 height 19
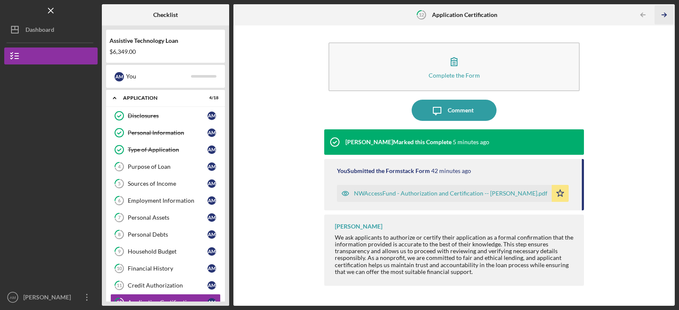
click at [665, 12] on icon "Icon/Table Pagination Arrow" at bounding box center [664, 15] width 19 height 19
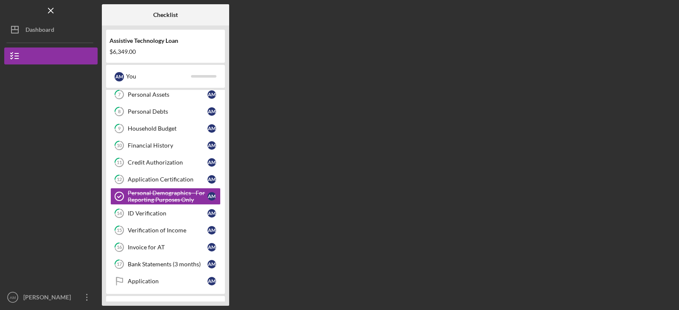
scroll to position [124, 0]
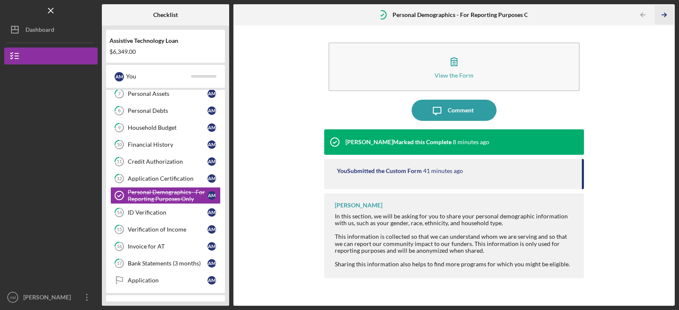
click at [665, 12] on icon "Icon/Table Pagination Arrow" at bounding box center [664, 15] width 19 height 19
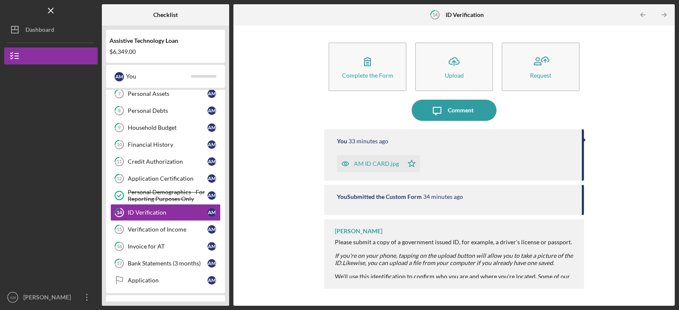
click at [665, 12] on icon "Icon/Table Pagination Arrow" at bounding box center [664, 15] width 19 height 19
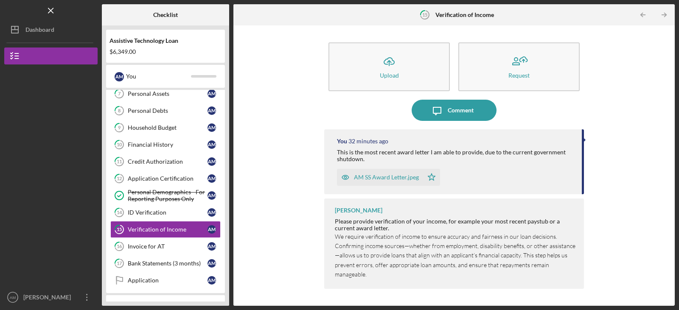
click at [665, 12] on icon "Icon/Table Pagination Arrow" at bounding box center [664, 15] width 19 height 19
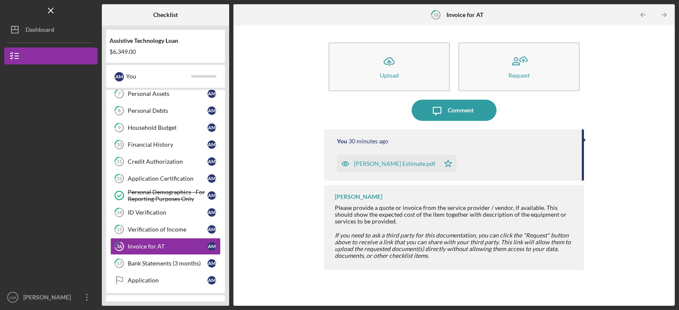
click at [665, 12] on icon "Icon/Table Pagination Arrow" at bounding box center [664, 15] width 19 height 19
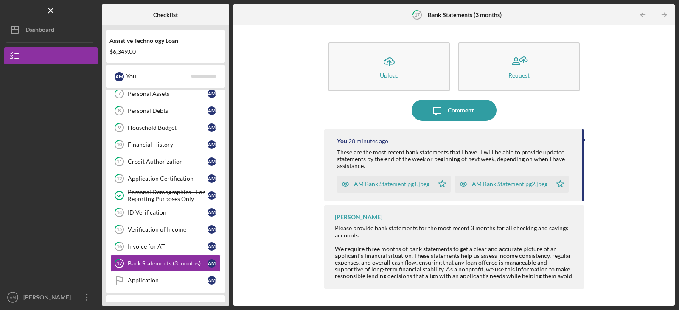
click at [665, 12] on icon "Icon/Table Pagination Arrow" at bounding box center [664, 15] width 19 height 19
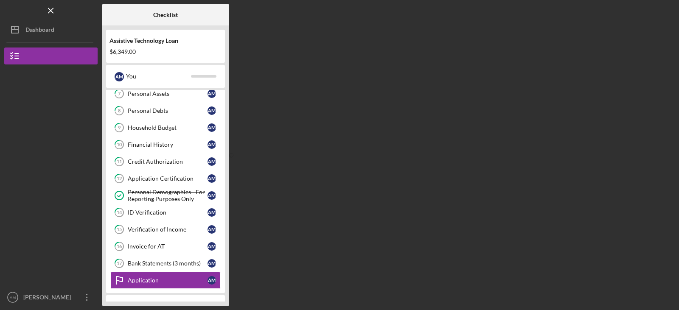
click at [665, 12] on div "Checklist Assistive Technology Loan $6,349.00 A M You Icon/Expander Application…" at bounding box center [388, 155] width 573 height 302
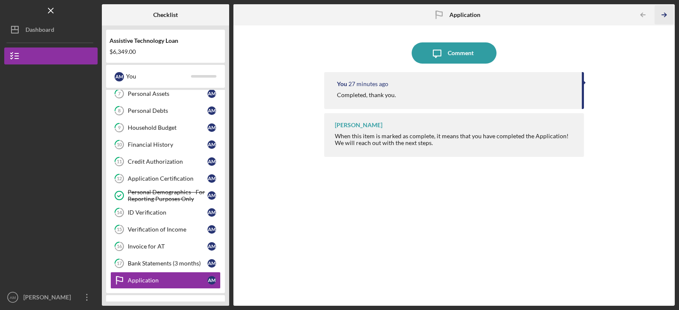
click at [665, 12] on icon "Icon/Table Pagination Arrow" at bounding box center [664, 15] width 19 height 19
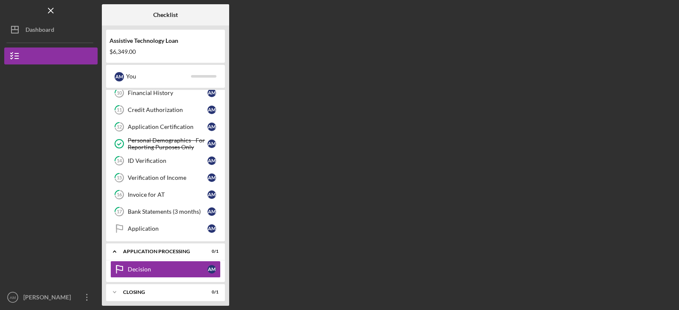
scroll to position [180, 0]
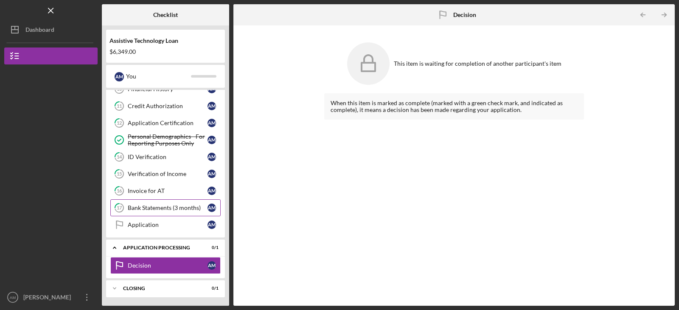
click at [164, 210] on div "Bank Statements (3 months)" at bounding box center [168, 208] width 80 height 7
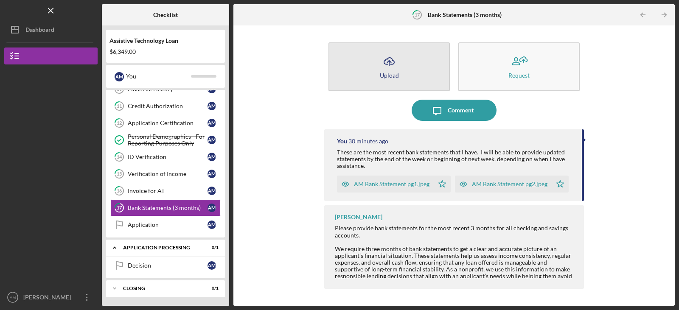
click at [379, 62] on icon "Icon/Upload" at bounding box center [389, 61] width 21 height 21
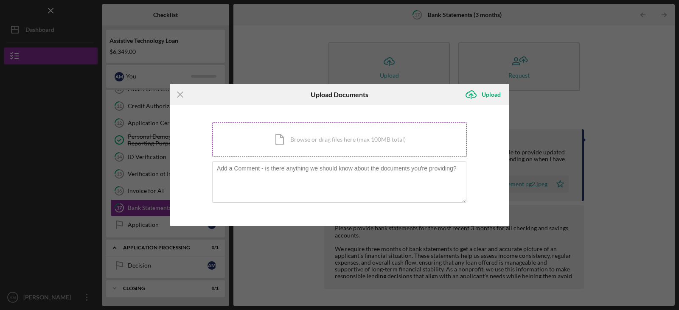
click at [333, 140] on div "Icon/Document Browse or drag files here (max 100MB total) Tap to choose files o…" at bounding box center [339, 139] width 255 height 35
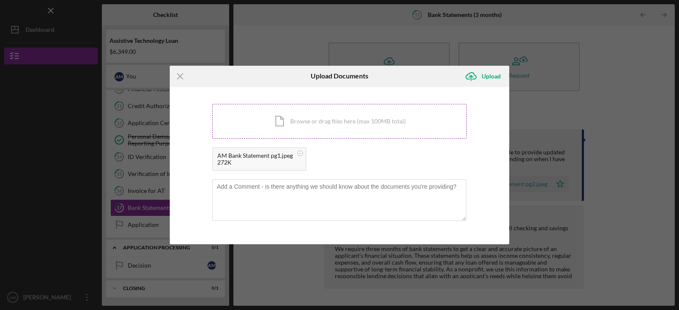
click at [304, 128] on div "Icon/Document Browse or drag files here (max 100MB total) Tap to choose files o…" at bounding box center [339, 121] width 255 height 35
click at [488, 83] on div "Upload" at bounding box center [491, 76] width 19 height 17
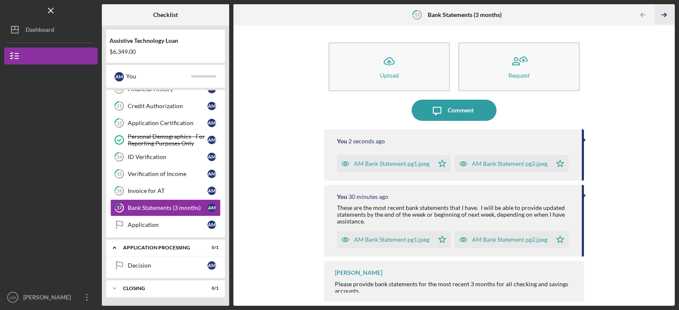
click at [667, 13] on icon "Icon/Table Pagination Arrow" at bounding box center [664, 15] width 19 height 19
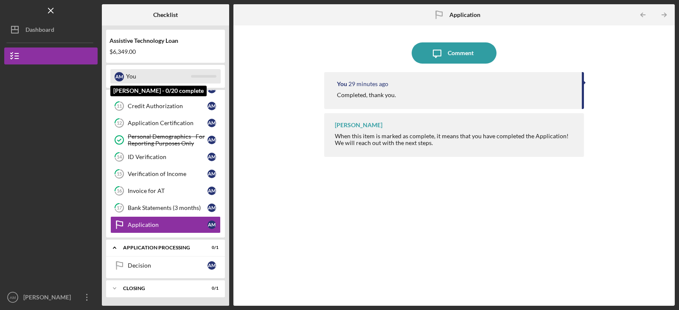
click at [172, 79] on div "You" at bounding box center [158, 76] width 65 height 14
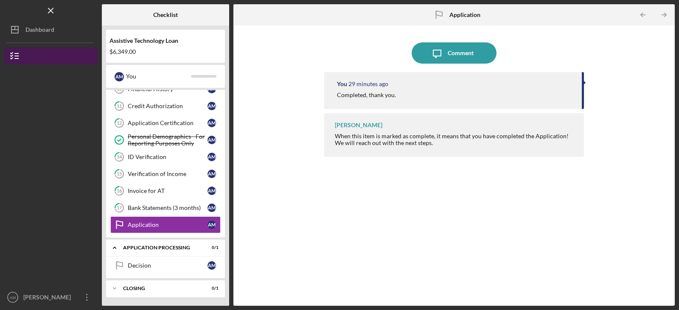
click at [45, 56] on button "Assistive Technology Loan" at bounding box center [50, 56] width 93 height 17
